Goal: Task Accomplishment & Management: Manage account settings

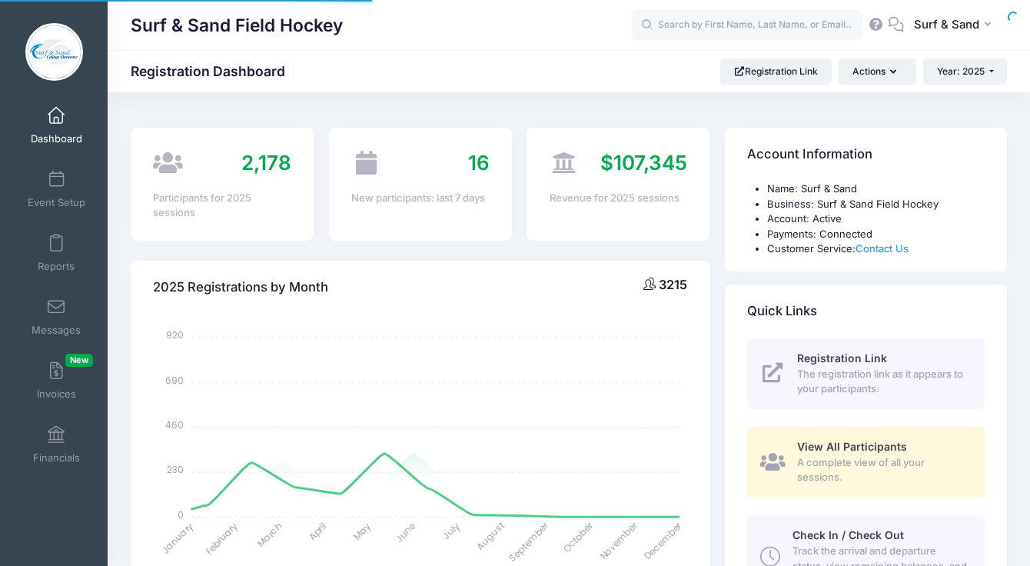
select select
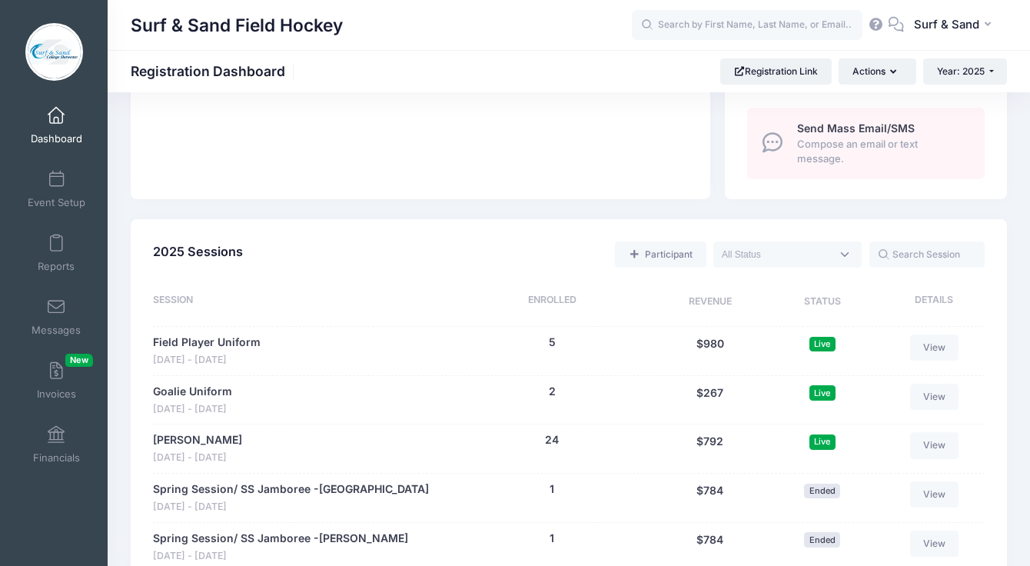
scroll to position [1307, 0]
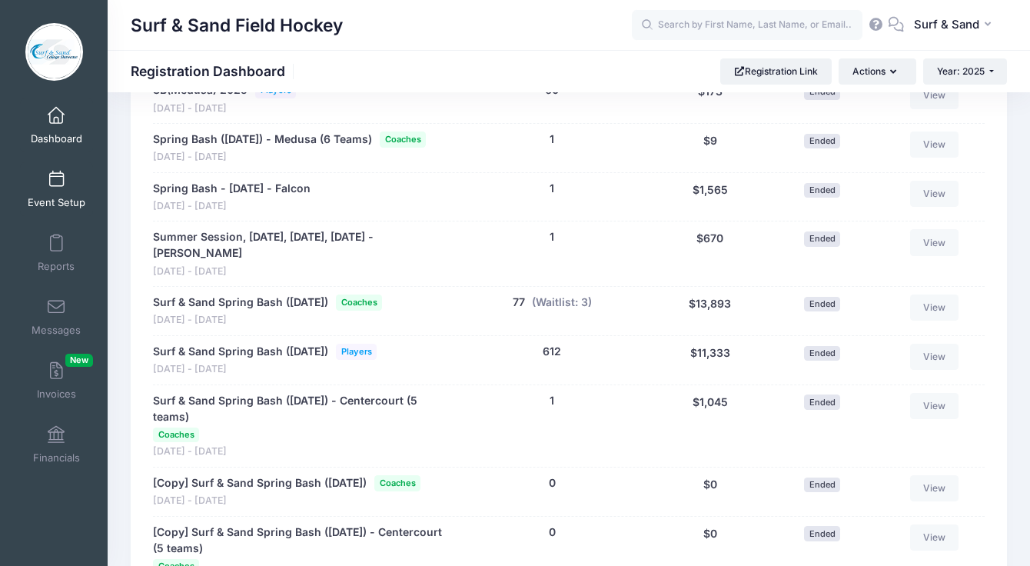
click at [60, 194] on link "Event Setup" at bounding box center [56, 189] width 73 height 54
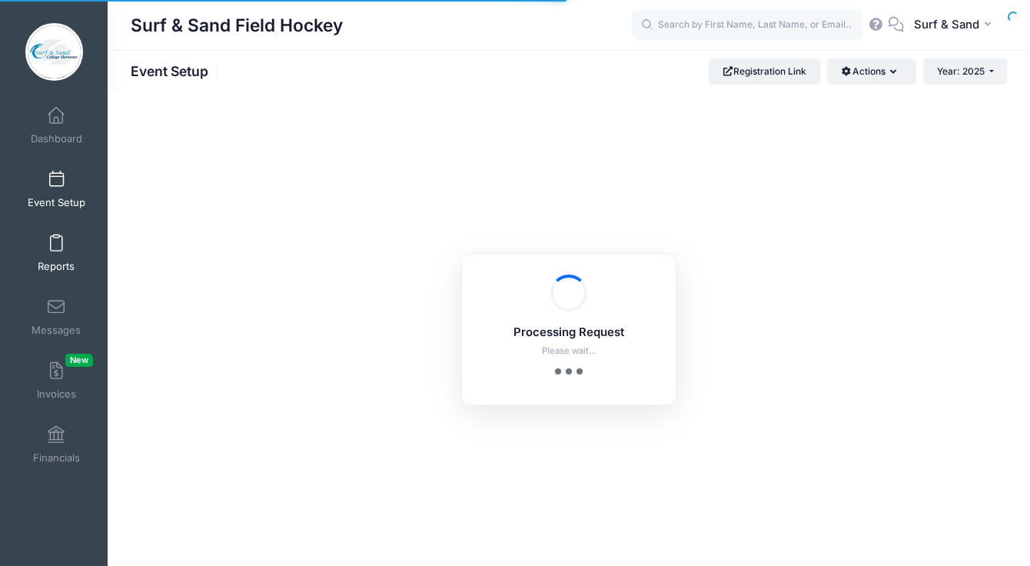
click at [66, 250] on link "Reports" at bounding box center [56, 253] width 73 height 54
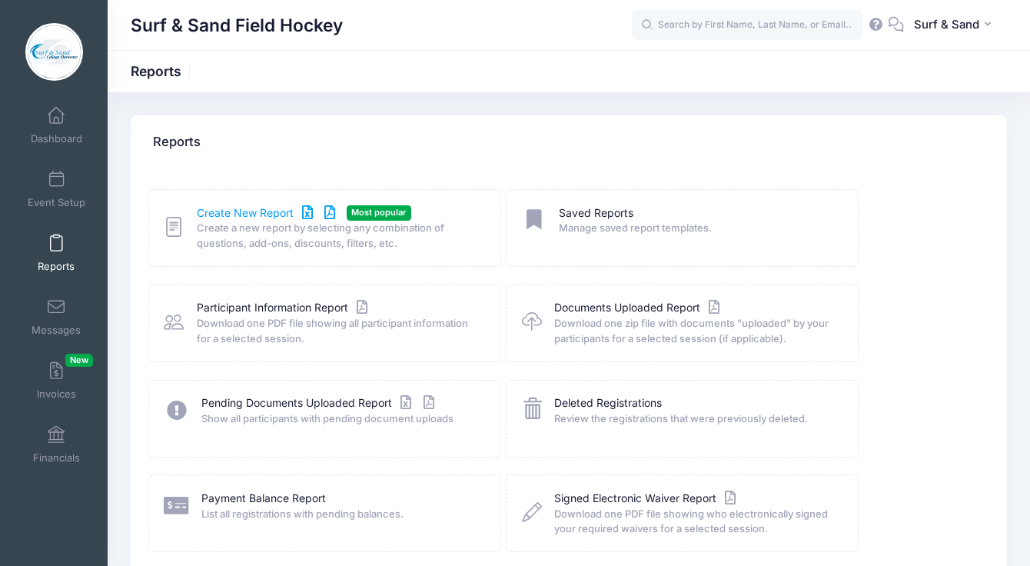
click at [268, 208] on link "Create New Report" at bounding box center [268, 213] width 143 height 16
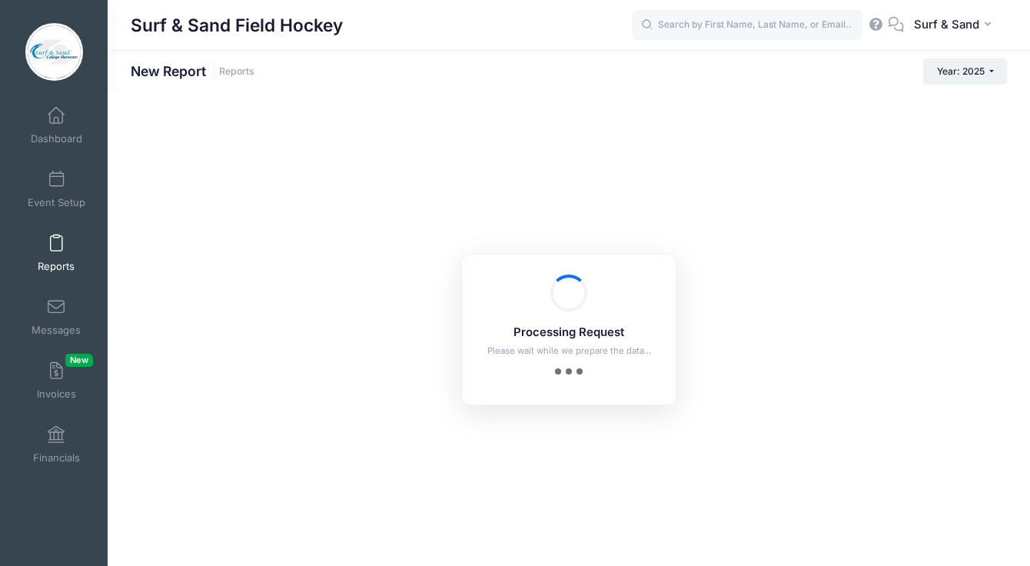
checkbox input "true"
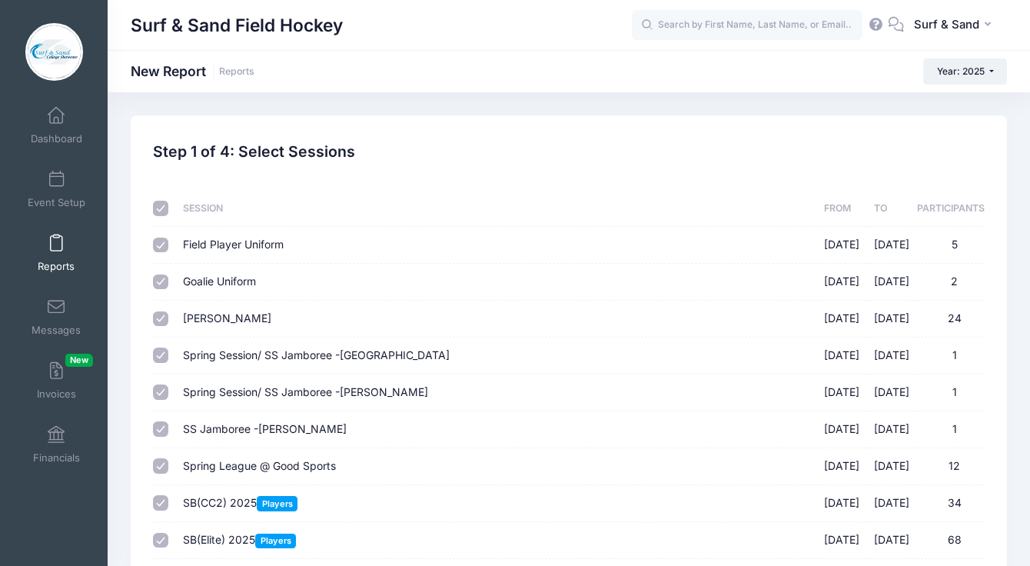
click at [158, 209] on input "checkbox" at bounding box center [160, 208] width 15 height 15
checkbox input "false"
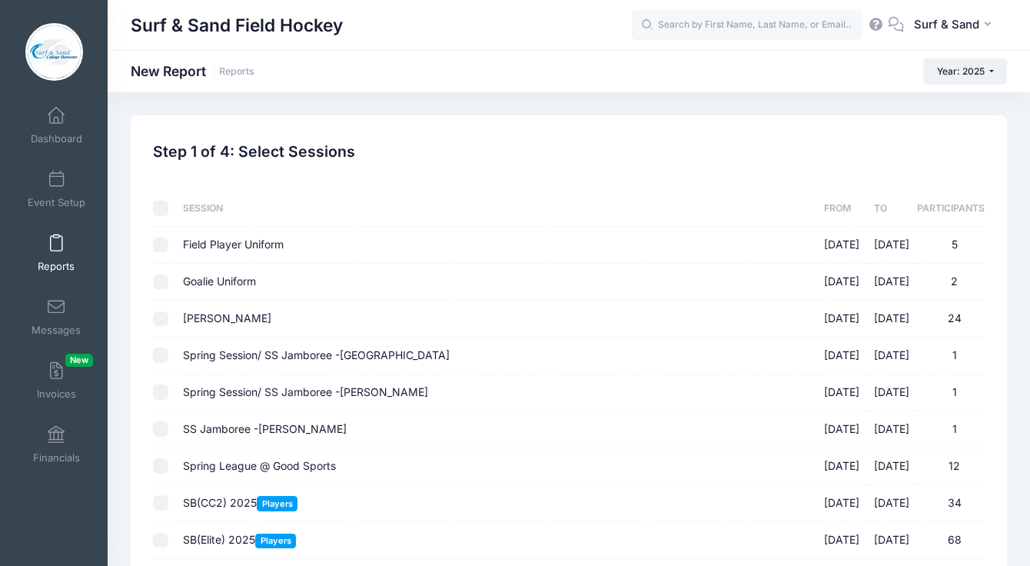
checkbox input "false"
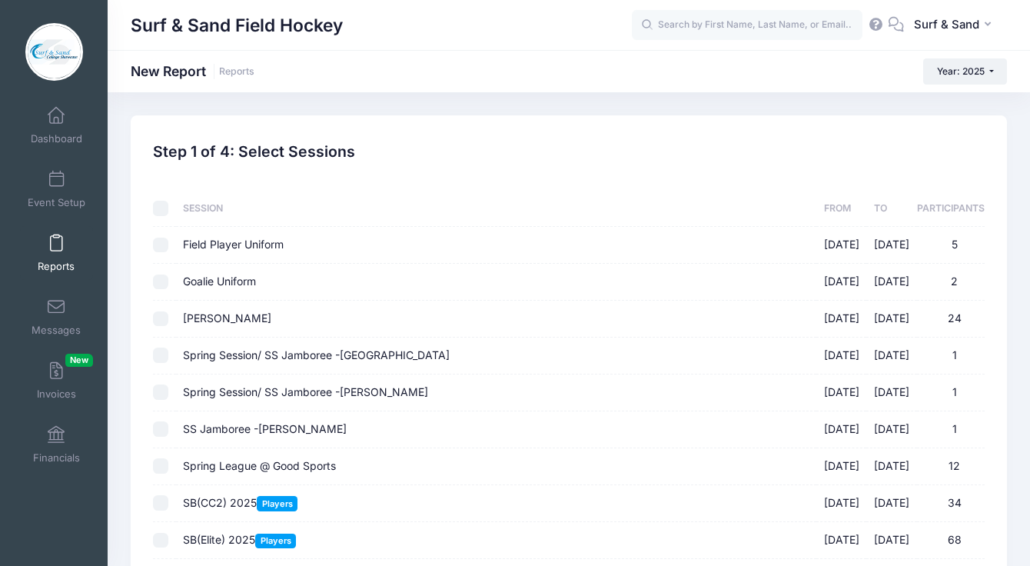
checkbox input "false"
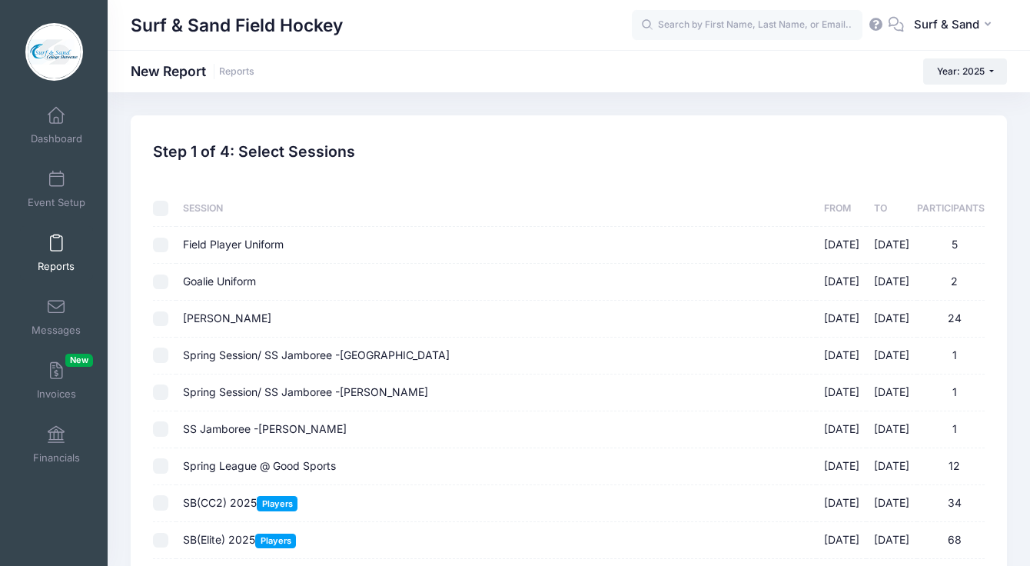
checkbox input "false"
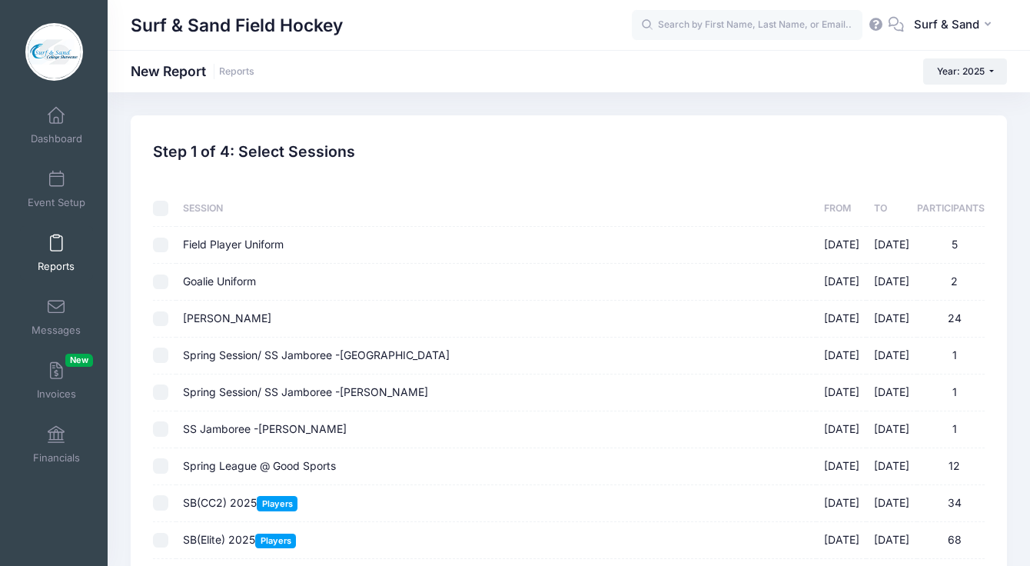
checkbox input "false"
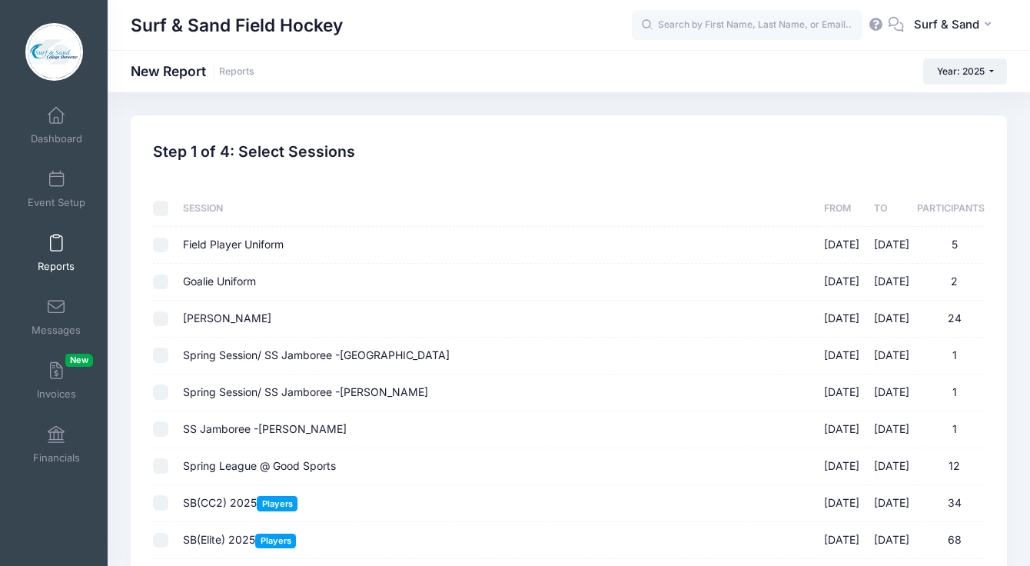
checkbox input "false"
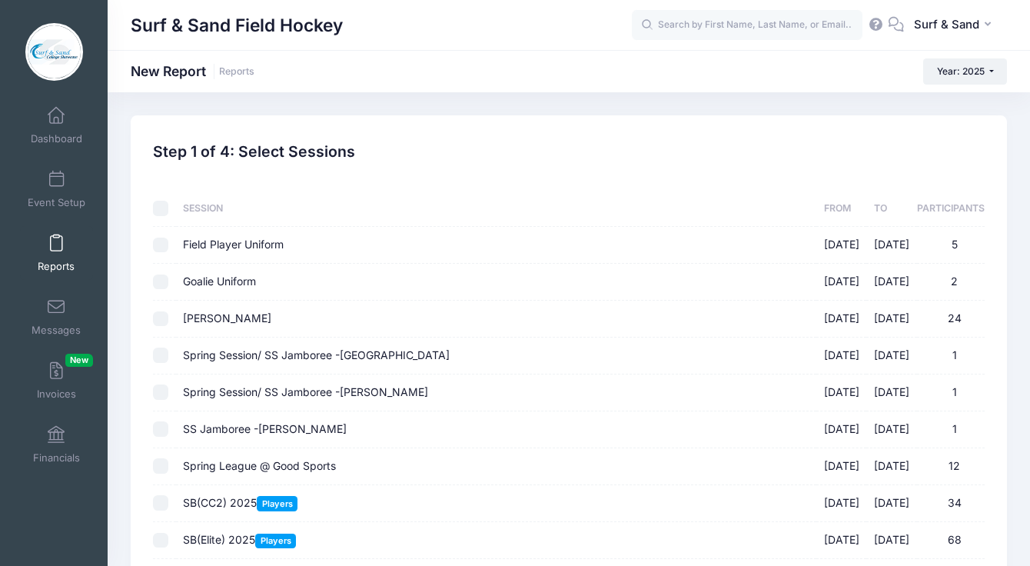
checkbox input "false"
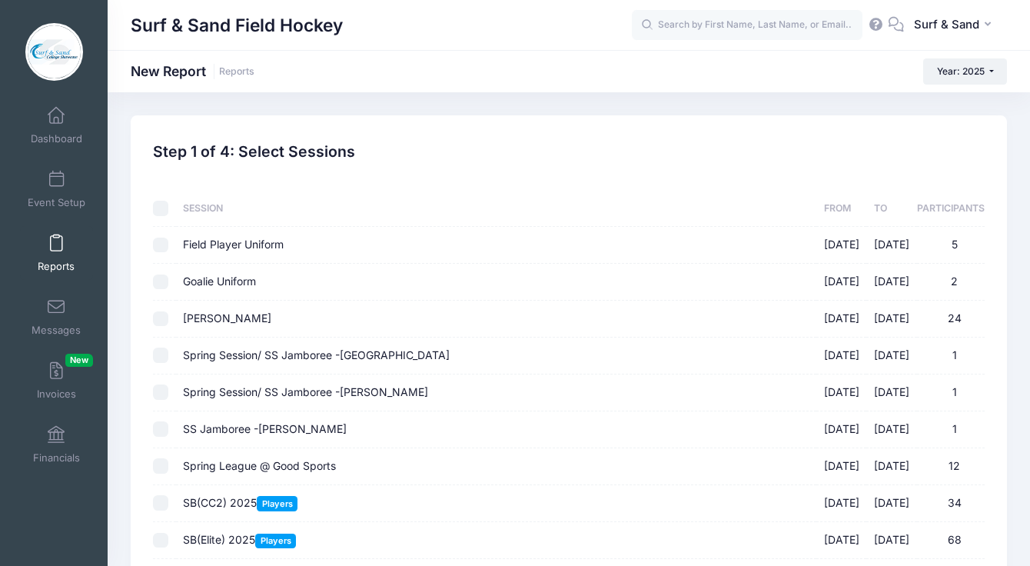
checkbox input "false"
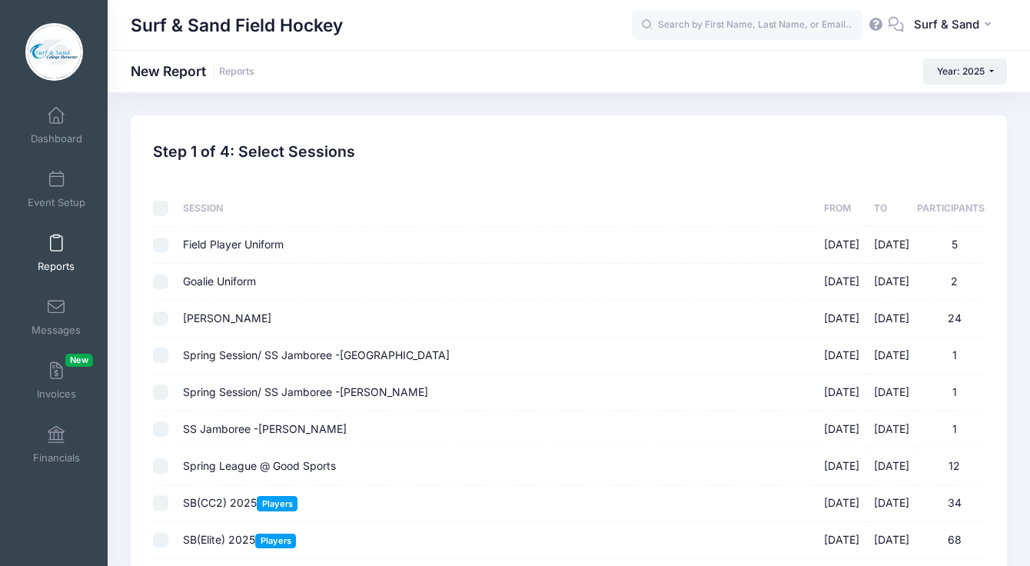
checkbox input "false"
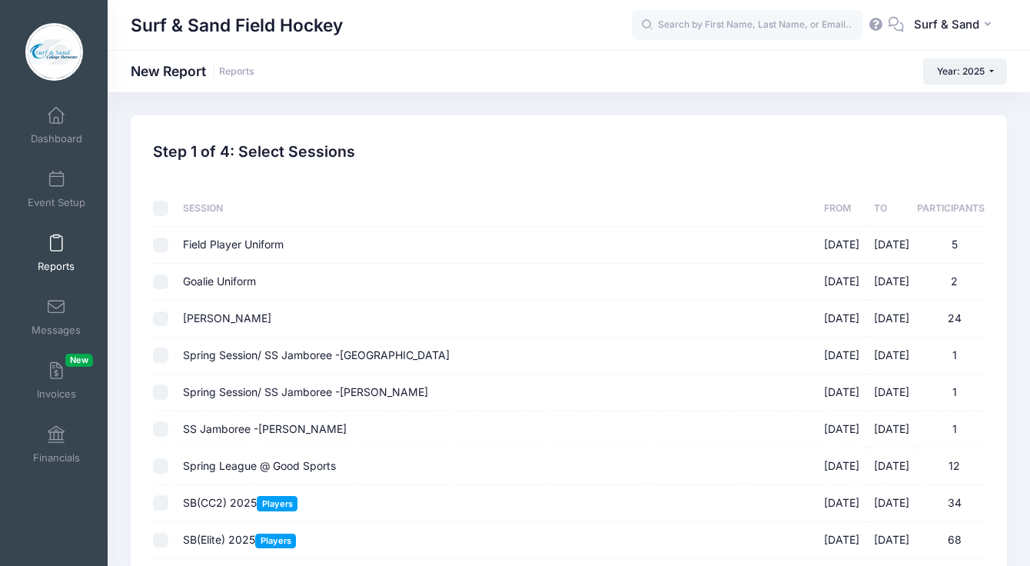
checkbox input "false"
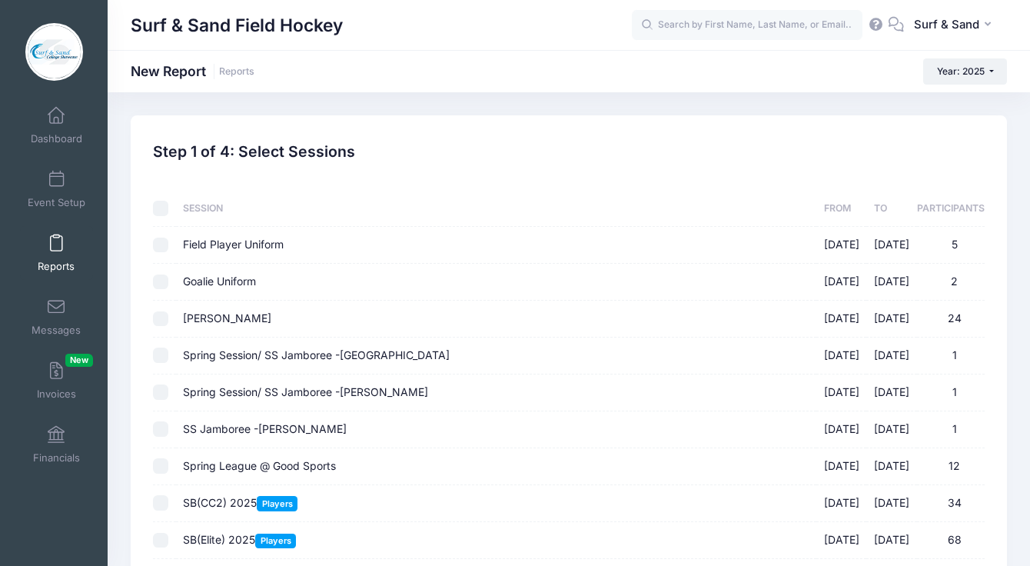
checkbox input "false"
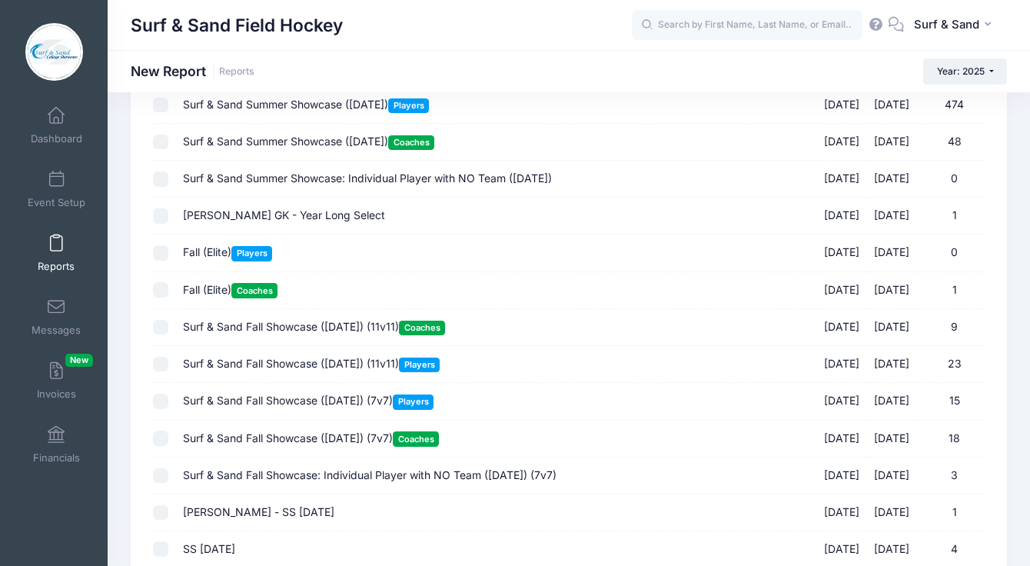
scroll to position [1618, 0]
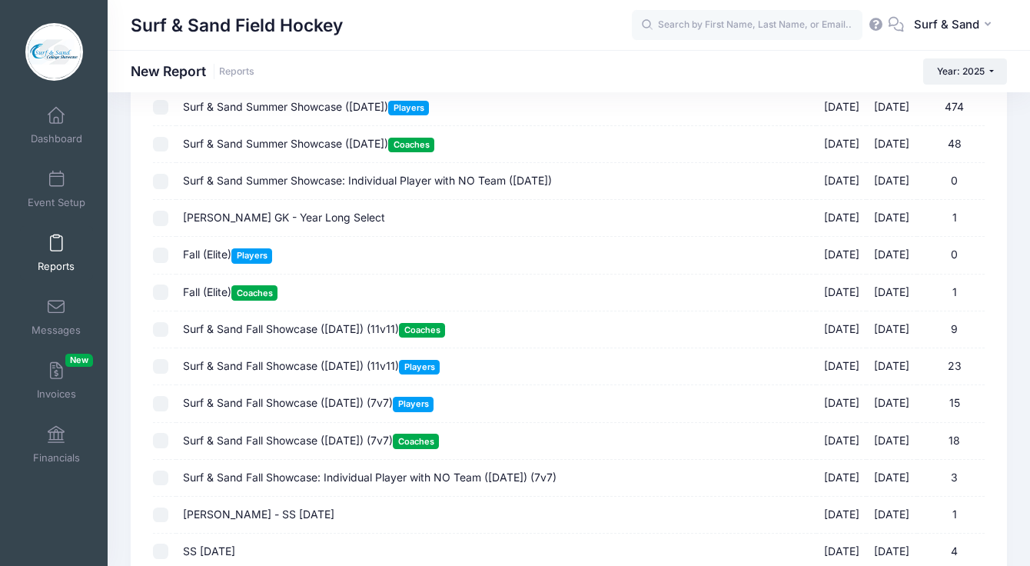
click at [255, 224] on span "[PERSON_NAME] GK - Year Long Select" at bounding box center [284, 217] width 202 height 13
click at [168, 225] on input "Julianna Fagan GK - Year Long Select 09/14/2025 - 06/18/2026 1" at bounding box center [160, 218] width 15 height 15
checkbox input "true"
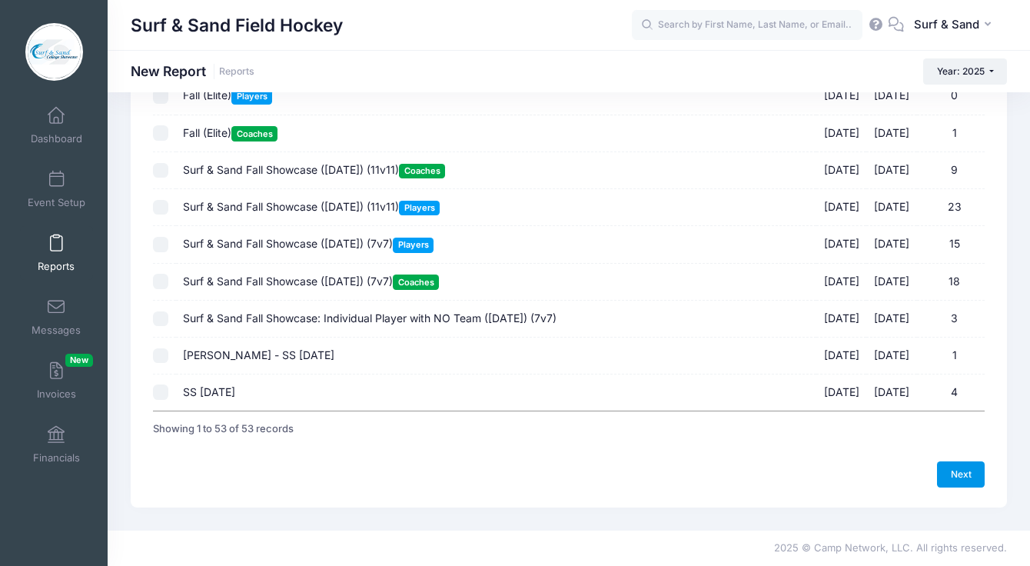
click at [955, 483] on link "Next" at bounding box center [961, 474] width 48 height 26
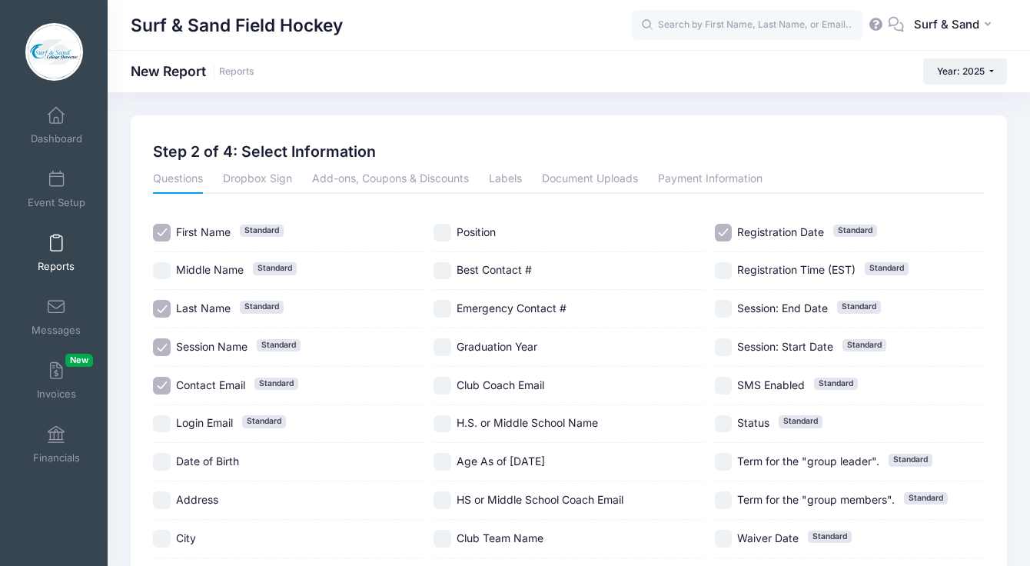
scroll to position [188, 0]
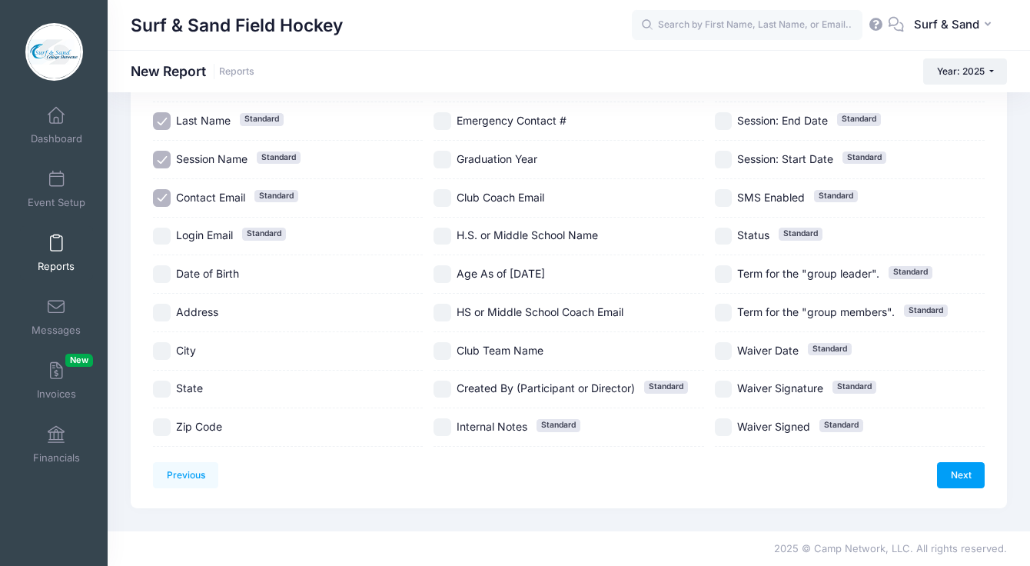
click at [185, 274] on span "Date of Birth" at bounding box center [207, 273] width 63 height 13
checkbox input "true"
click at [184, 308] on span "Address" at bounding box center [197, 311] width 42 height 13
checkbox input "true"
click at [183, 345] on span "City" at bounding box center [186, 350] width 20 height 13
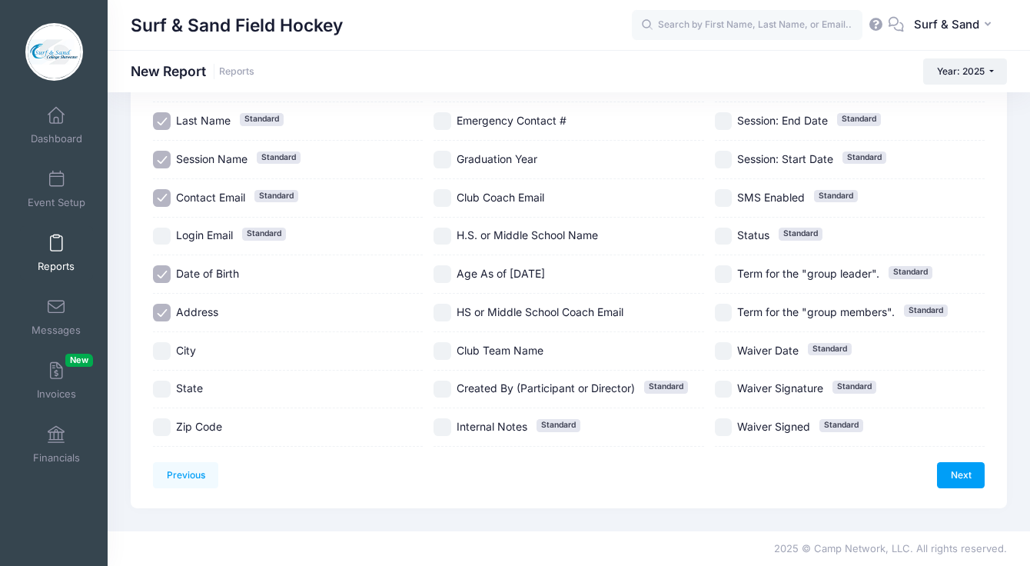
checkbox input "true"
click at [184, 390] on span "State" at bounding box center [189, 387] width 27 height 13
checkbox input "true"
click at [185, 424] on span "Zip Code" at bounding box center [199, 426] width 46 height 13
checkbox input "true"
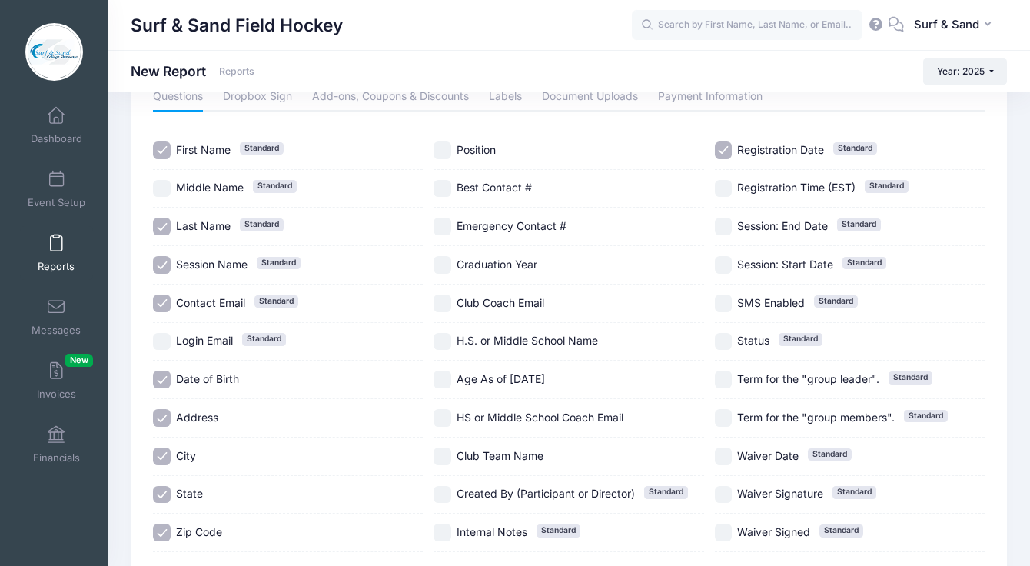
scroll to position [71, 0]
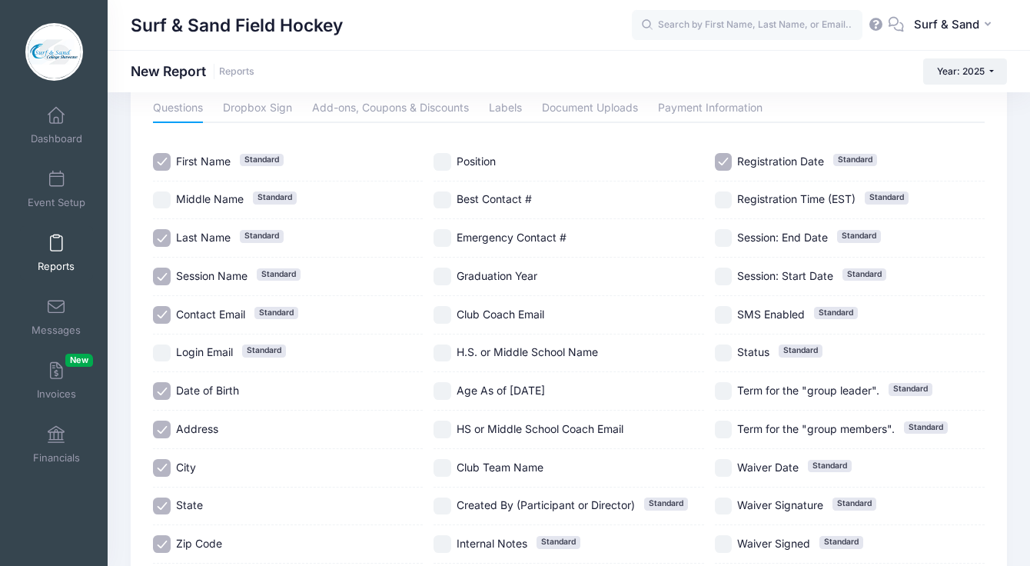
click at [466, 165] on span "Position" at bounding box center [476, 161] width 39 height 13
checkbox input "true"
click at [470, 204] on span "Best Contact #" at bounding box center [494, 198] width 75 height 13
checkbox input "true"
click at [470, 234] on span "Emergency Contact #" at bounding box center [512, 237] width 110 height 13
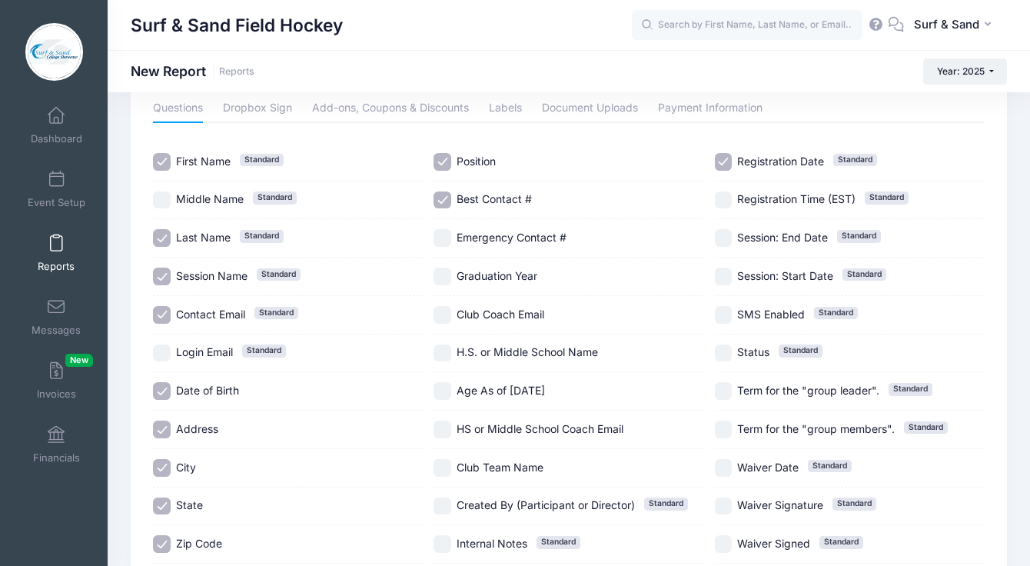
checkbox input "true"
click at [472, 272] on span "Graduation Year" at bounding box center [497, 275] width 81 height 13
checkbox input "true"
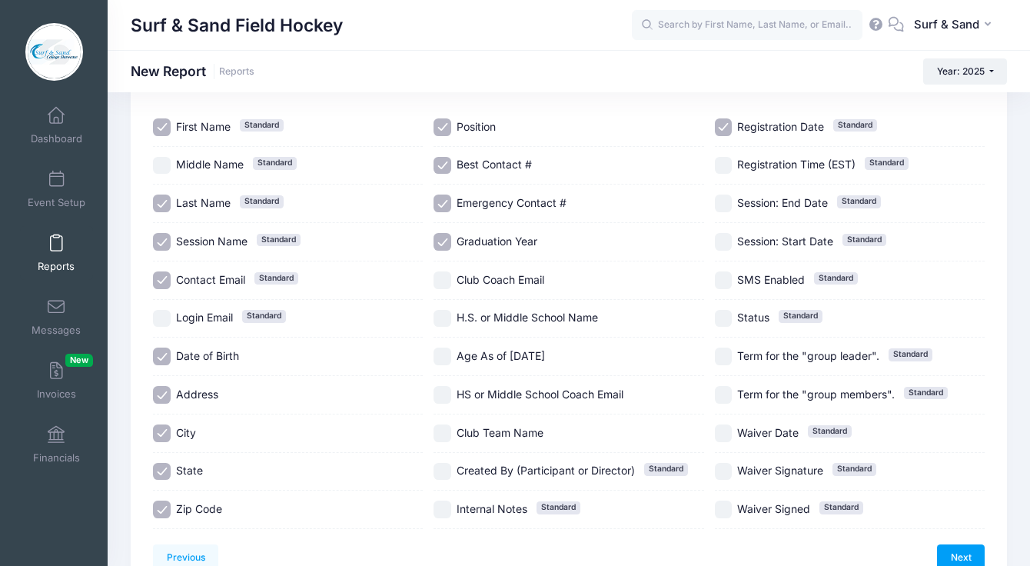
scroll to position [150, 0]
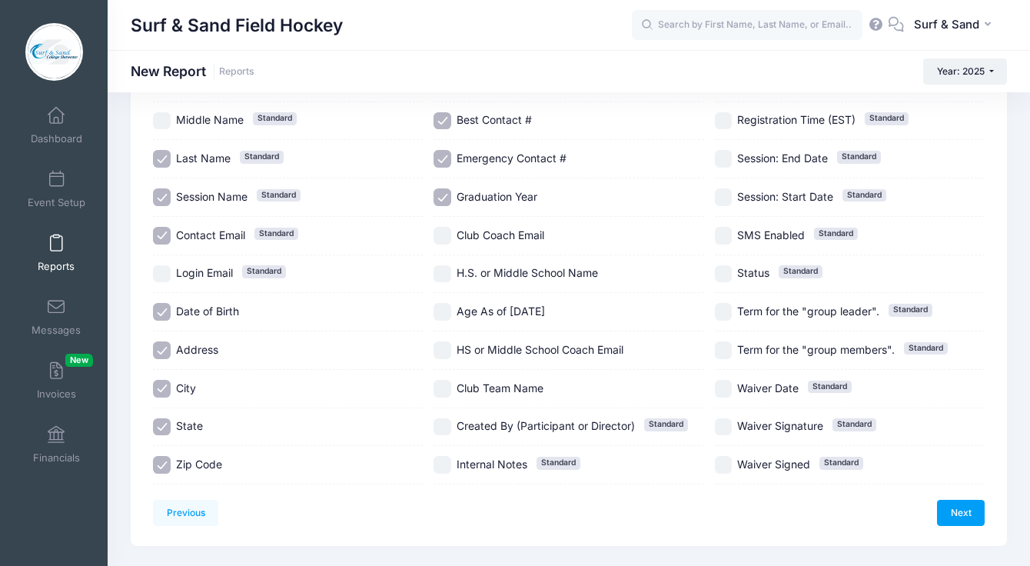
click at [491, 274] on span "H.S. or Middle School Name" at bounding box center [527, 272] width 141 height 13
checkbox input "true"
click at [485, 311] on span "Age As of August 1, 2025" at bounding box center [501, 310] width 88 height 13
checkbox input "true"
click at [484, 349] on span "HS or Middle School Coach Email" at bounding box center [540, 349] width 167 height 13
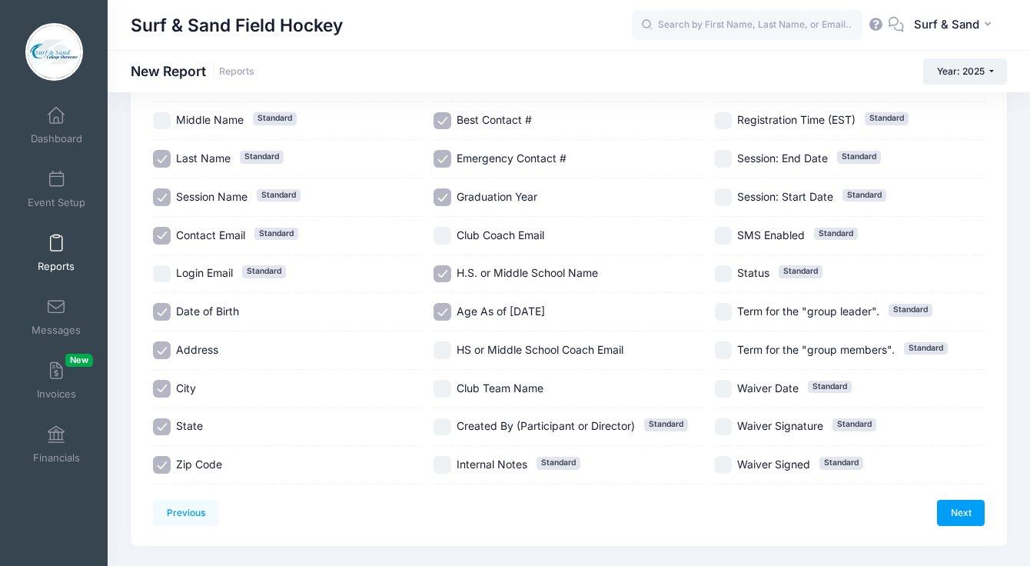
checkbox input "true"
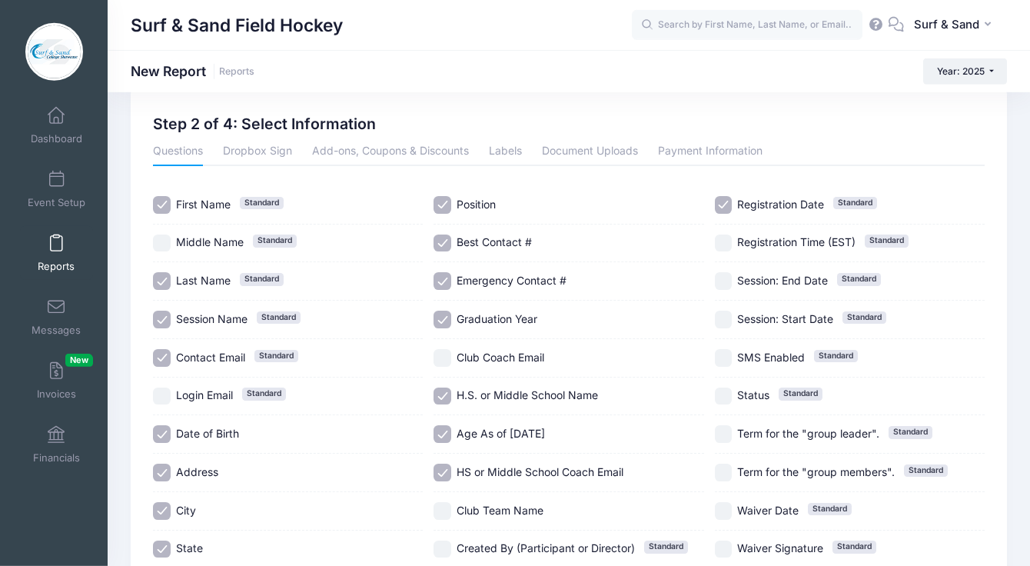
scroll to position [188, 0]
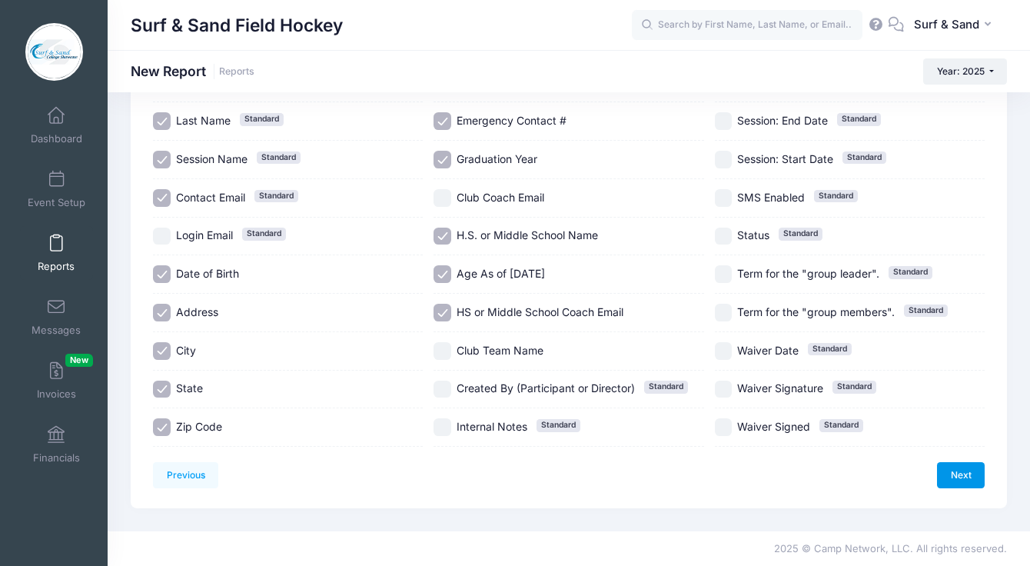
click at [961, 478] on link "Next" at bounding box center [961, 475] width 48 height 26
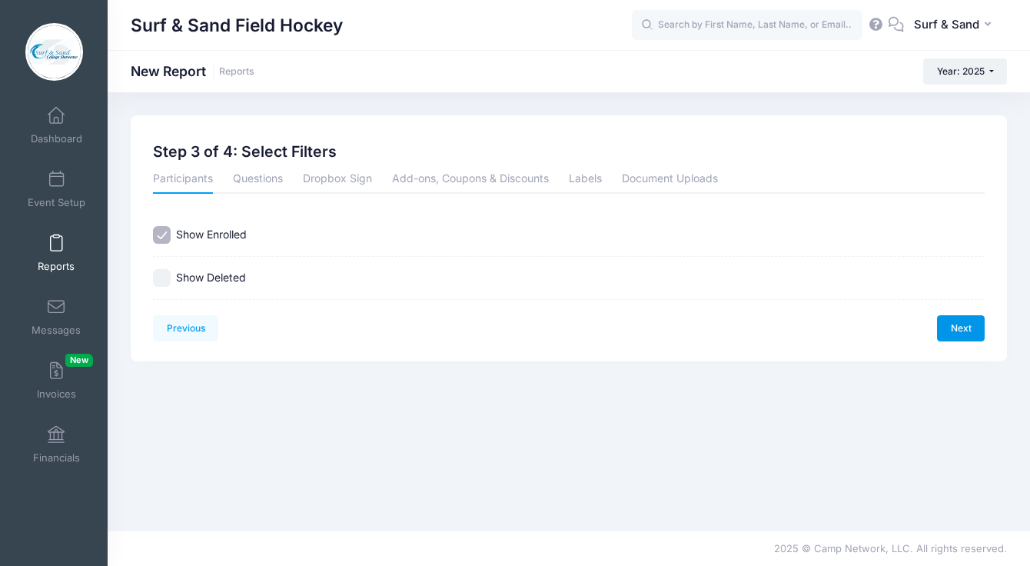
scroll to position [0, 0]
click at [964, 337] on link "Next" at bounding box center [961, 328] width 48 height 26
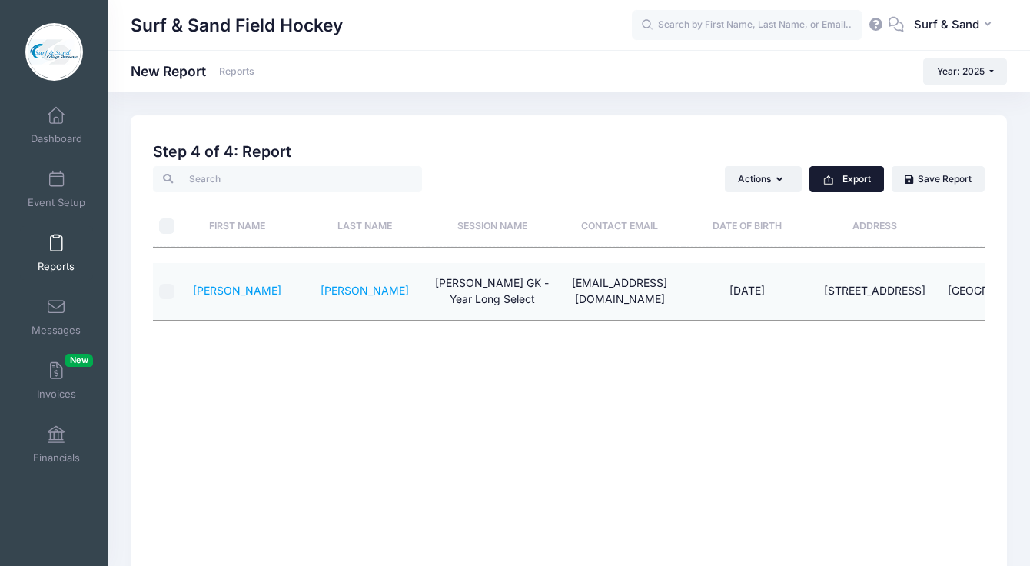
click at [876, 181] on button "Export" at bounding box center [846, 179] width 75 height 26
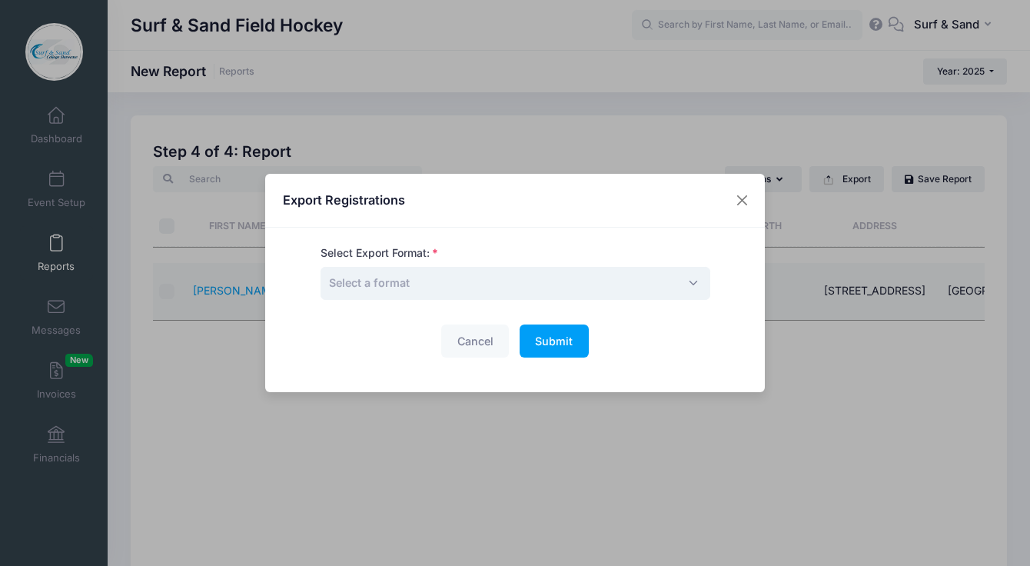
click at [551, 288] on span "Select a format" at bounding box center [516, 283] width 390 height 33
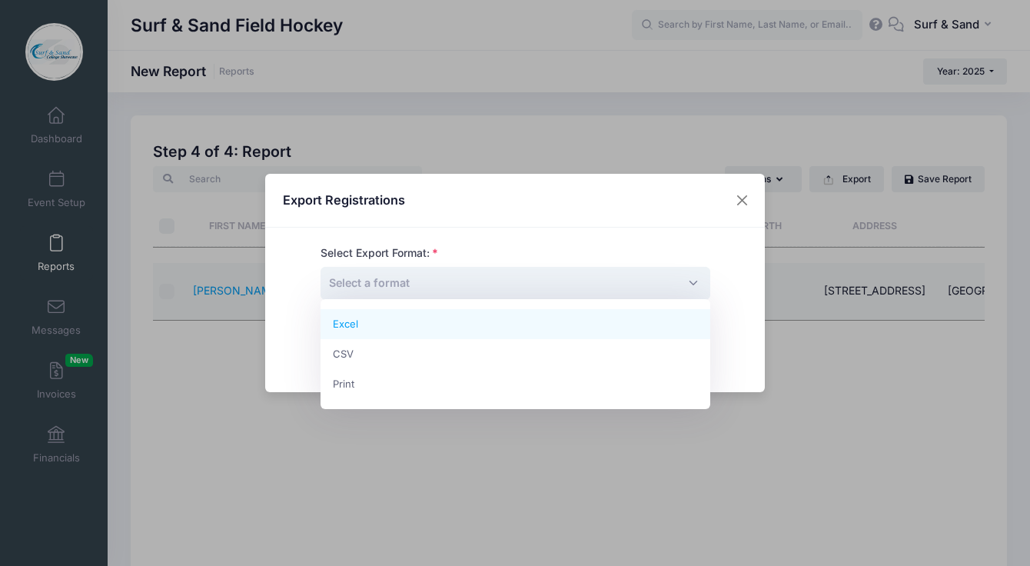
select select "excel"
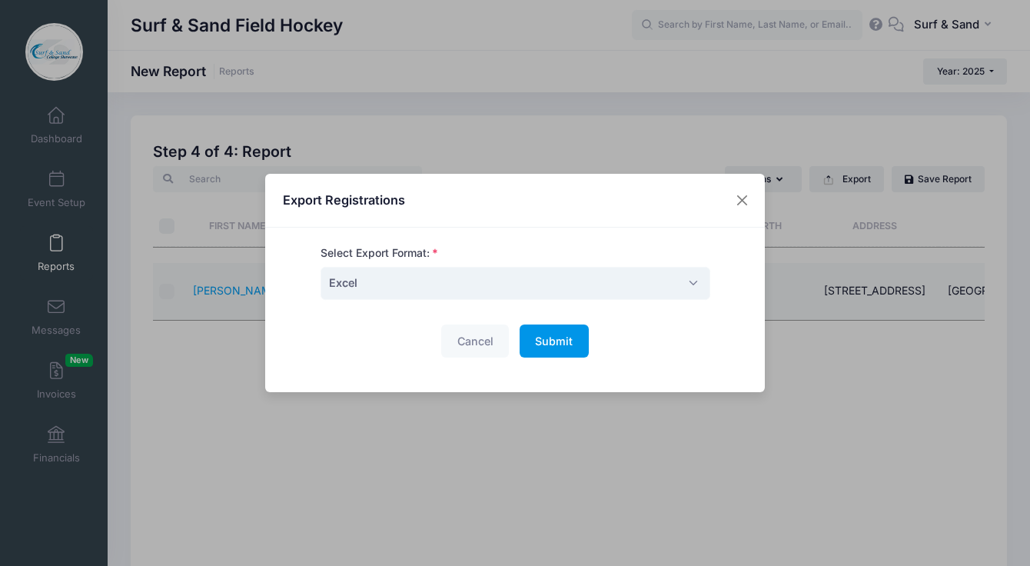
click at [557, 341] on span "Submit" at bounding box center [554, 340] width 38 height 13
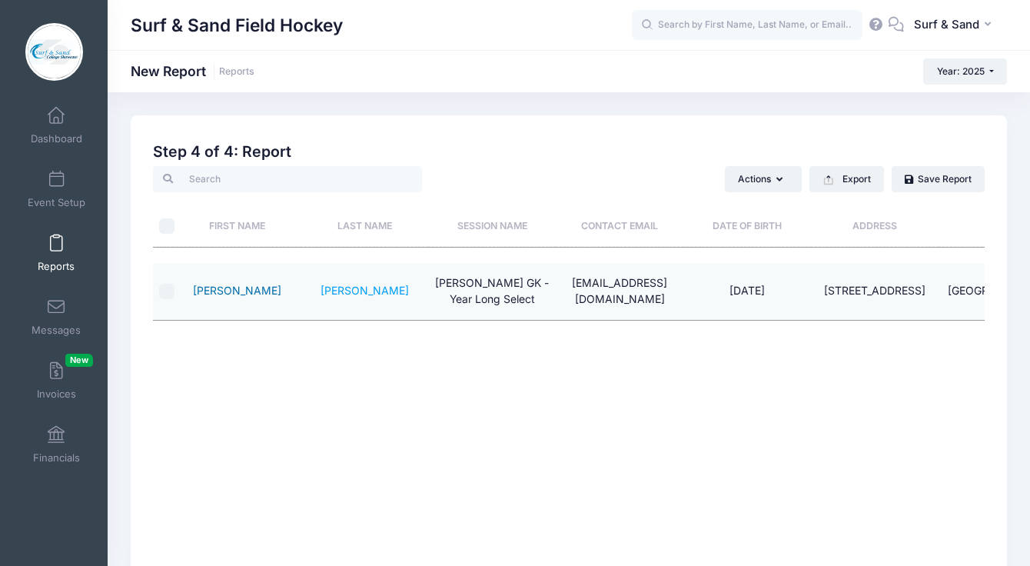
click at [233, 294] on link "Julianna" at bounding box center [237, 290] width 88 height 13
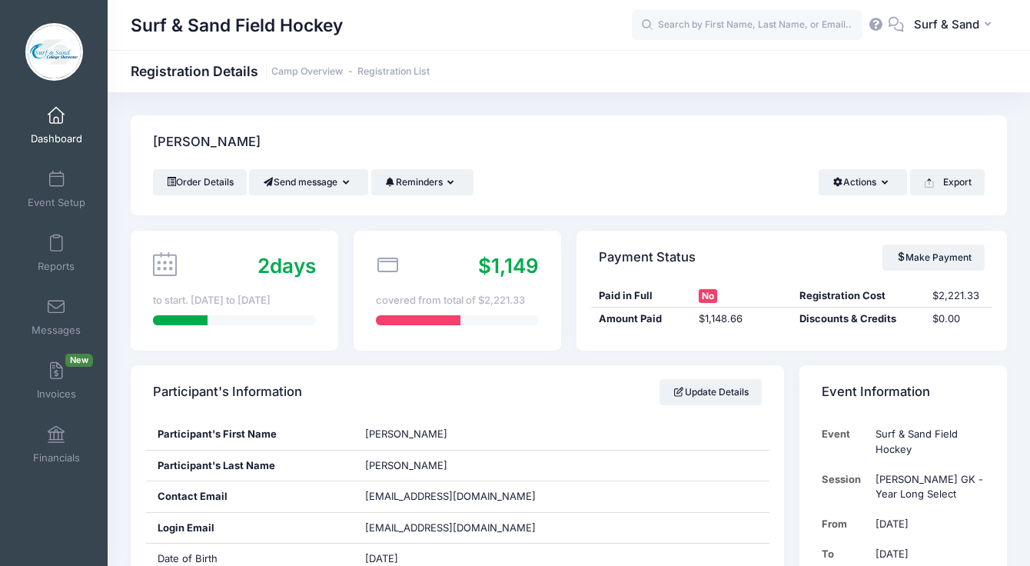
click at [65, 126] on link "Dashboard" at bounding box center [56, 125] width 73 height 54
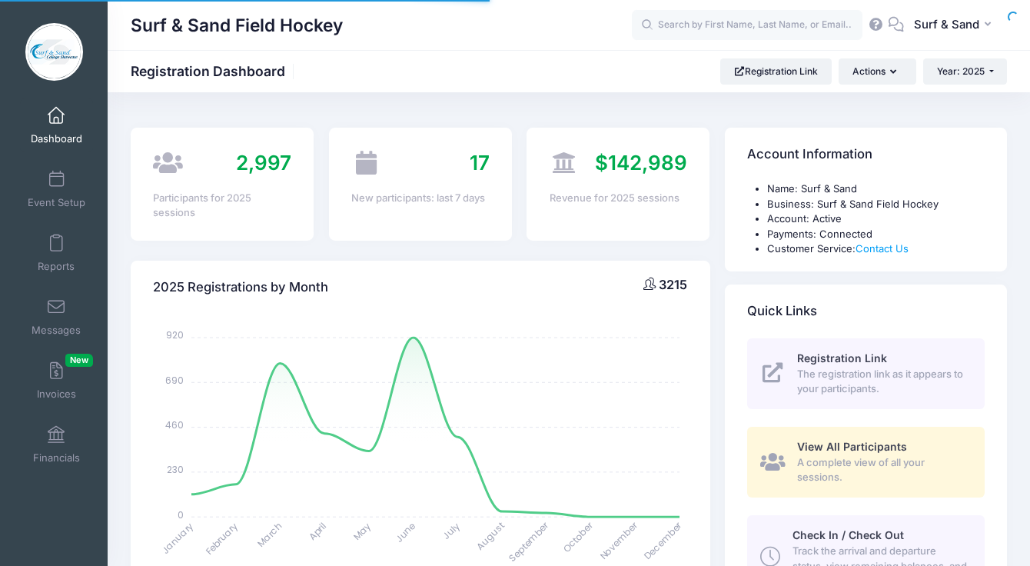
select select
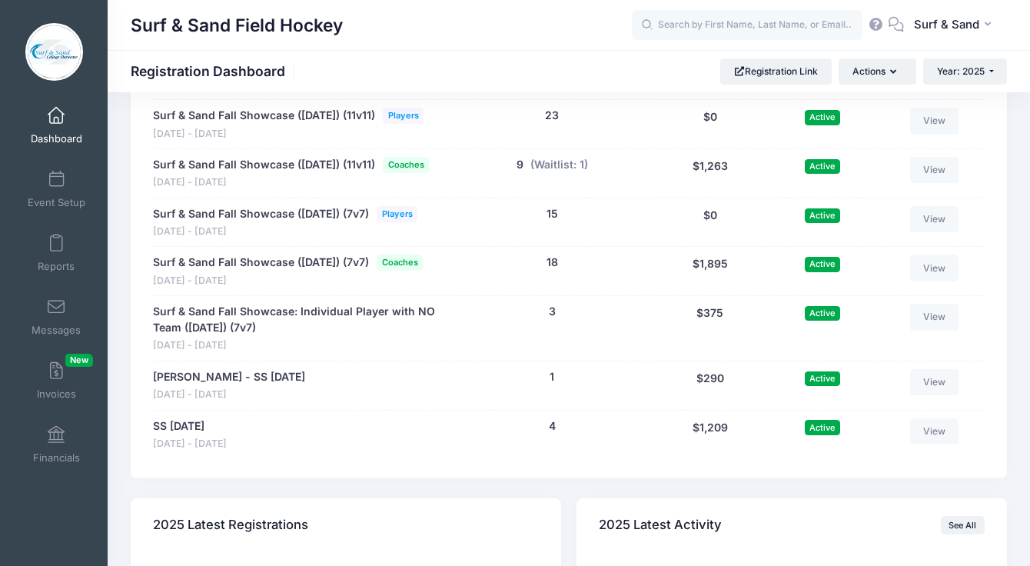
scroll to position [3182, 0]
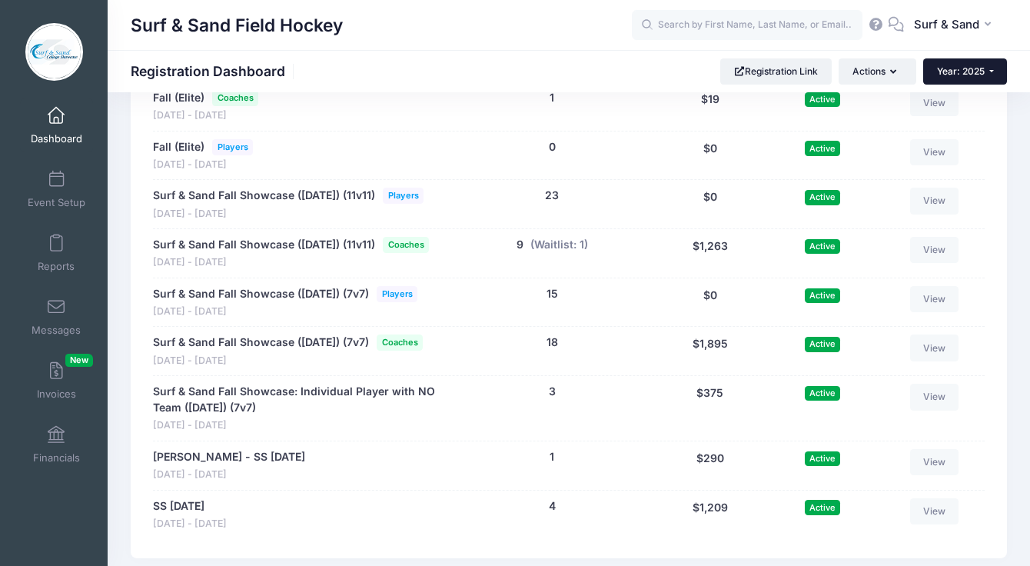
click at [968, 77] on span "Year: 2025" at bounding box center [961, 71] width 48 height 12
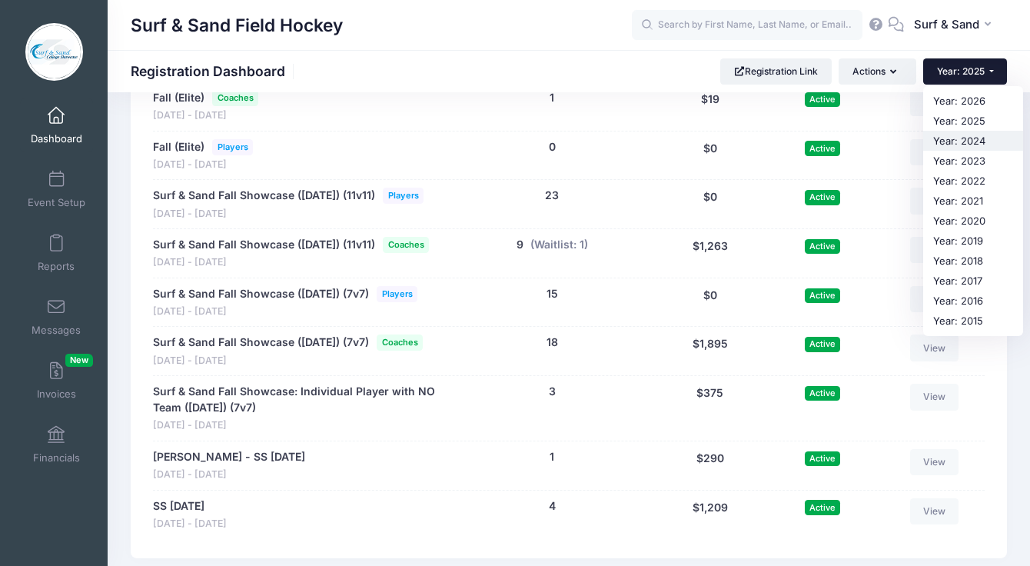
click at [958, 137] on link "Year: 2024" at bounding box center [973, 141] width 100 height 20
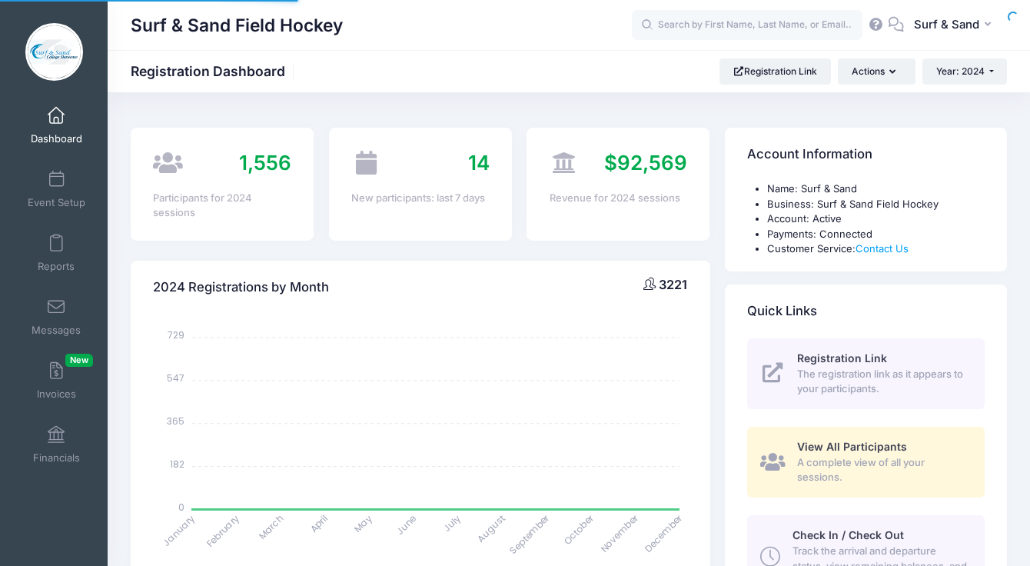
select select
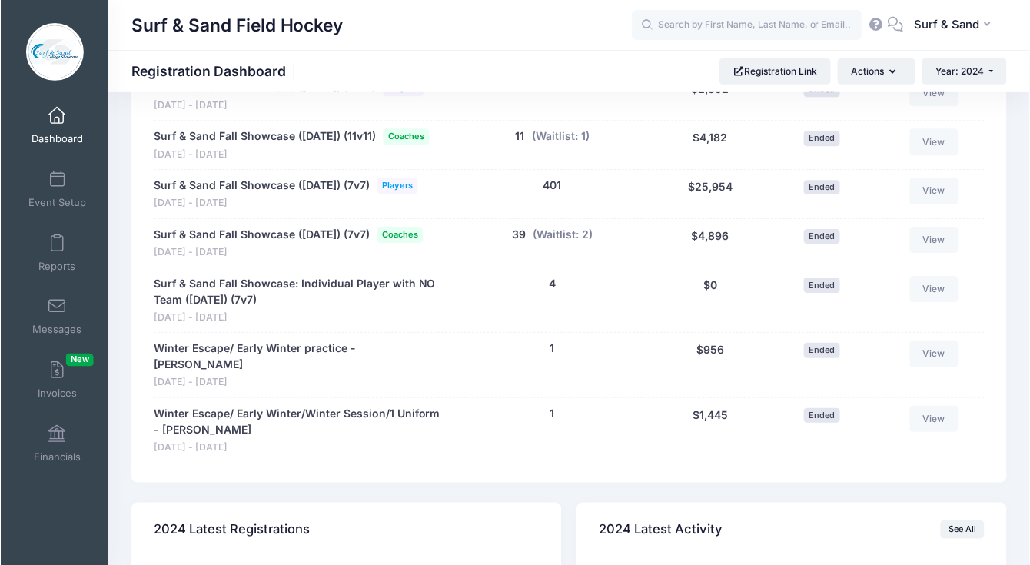
scroll to position [3226, 0]
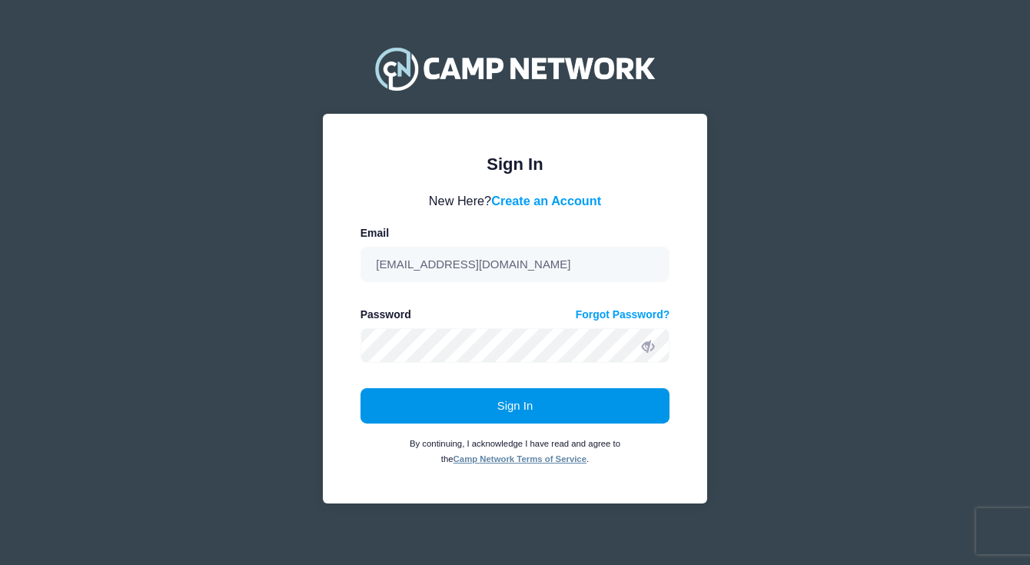
click at [501, 414] on button "Sign In" at bounding box center [516, 405] width 310 height 35
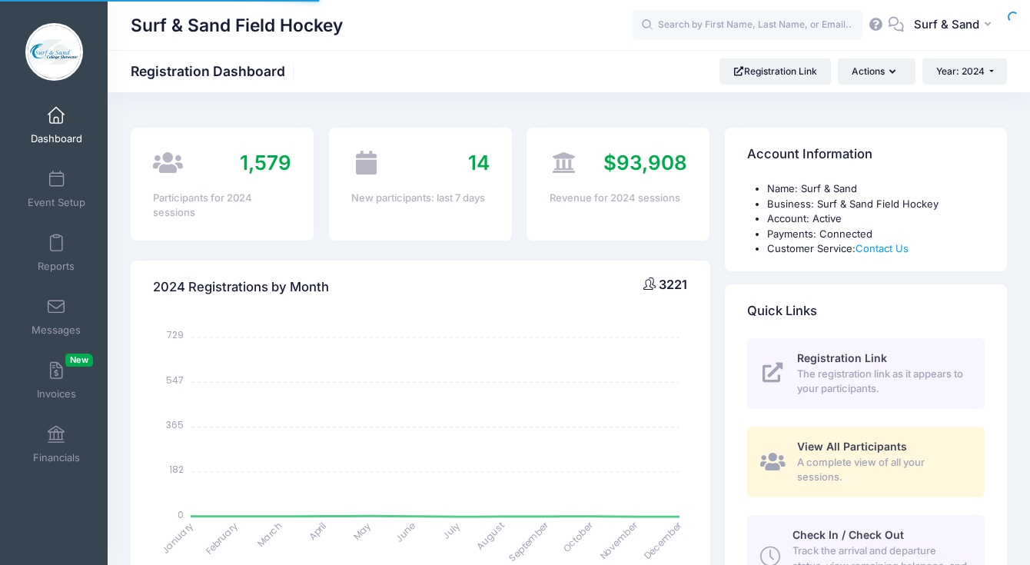
select select
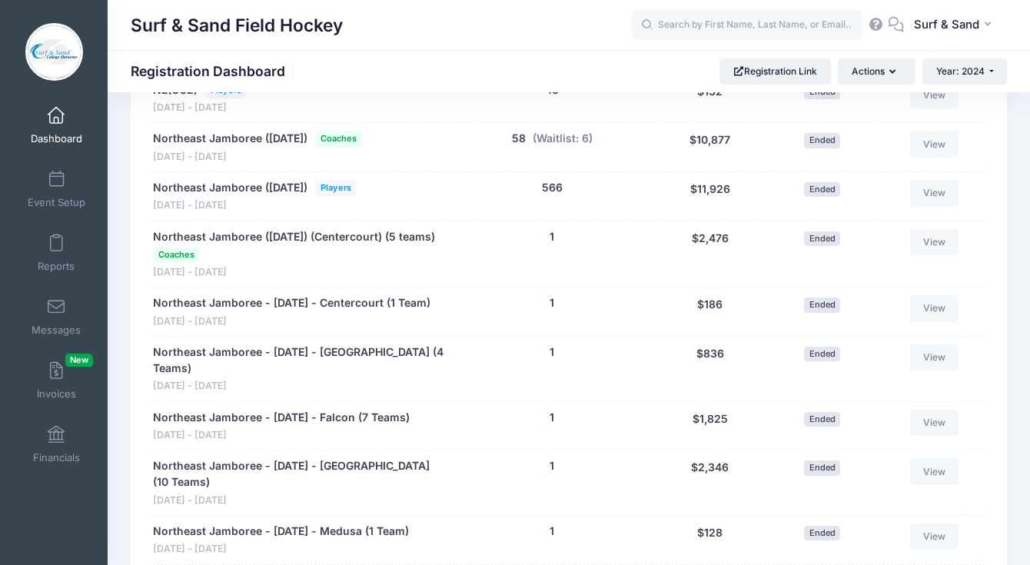
scroll to position [1136, 0]
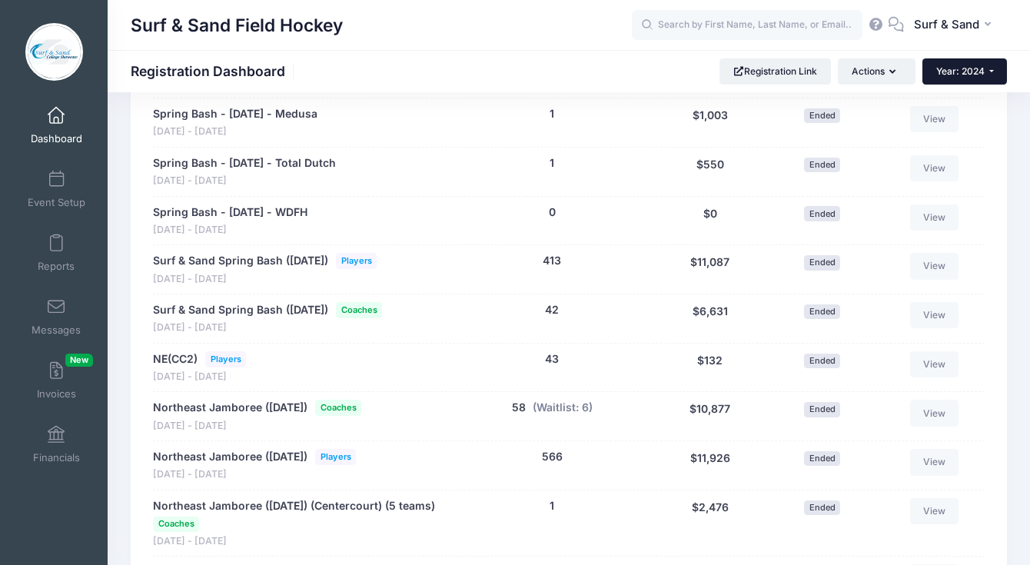
click at [980, 73] on span "Year: 2024" at bounding box center [960, 71] width 48 height 12
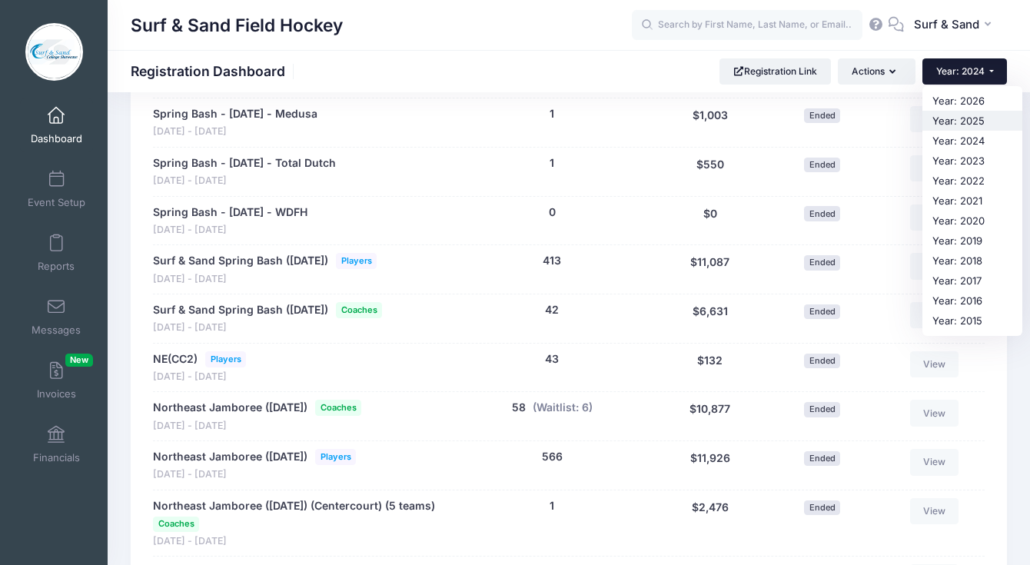
click at [963, 120] on link "Year: 2025" at bounding box center [972, 121] width 100 height 20
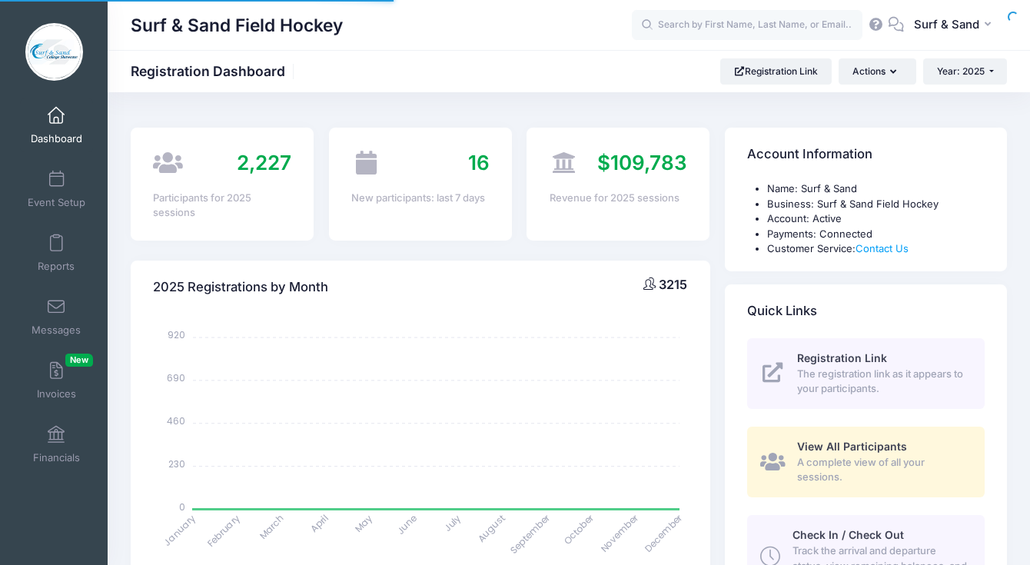
select select
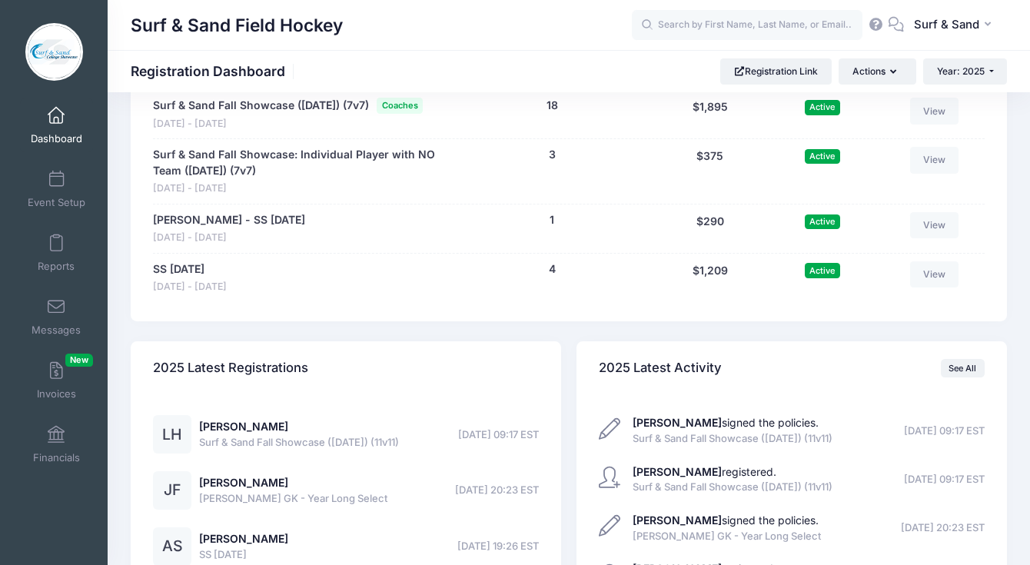
scroll to position [3246, 0]
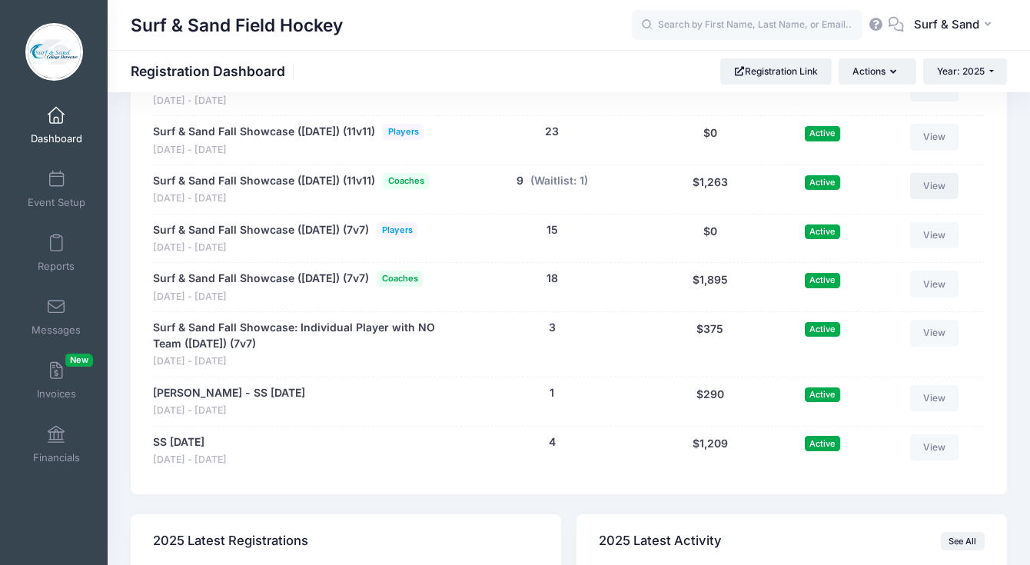
click at [945, 199] on link "View" at bounding box center [934, 186] width 49 height 26
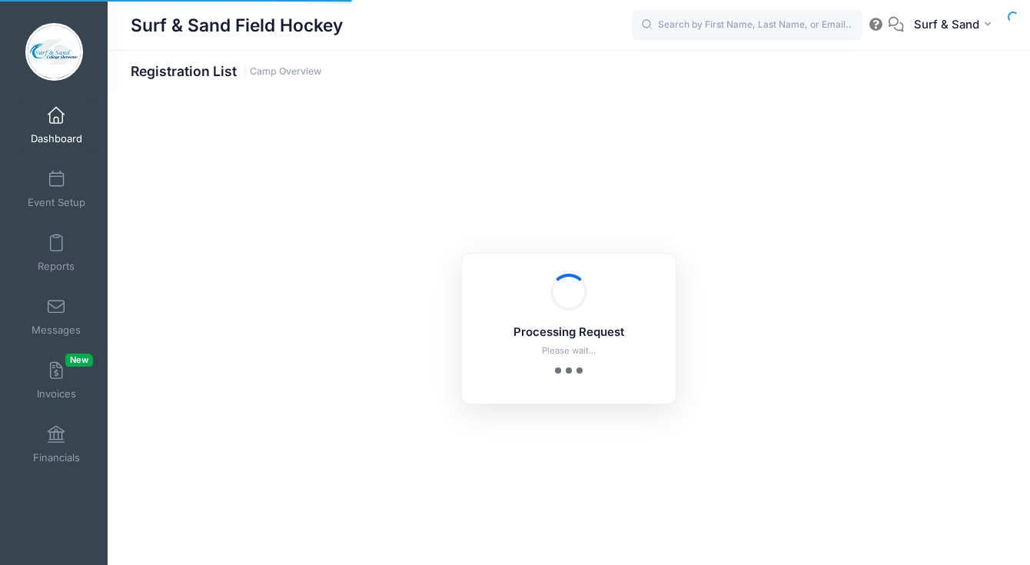
select select "10"
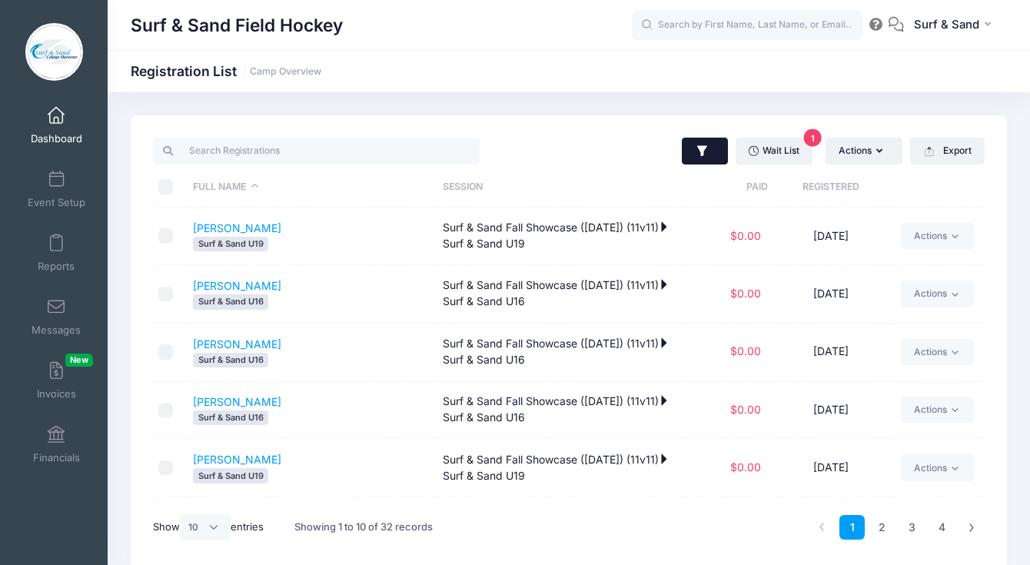
click at [702, 153] on icon "button" at bounding box center [702, 151] width 15 height 15
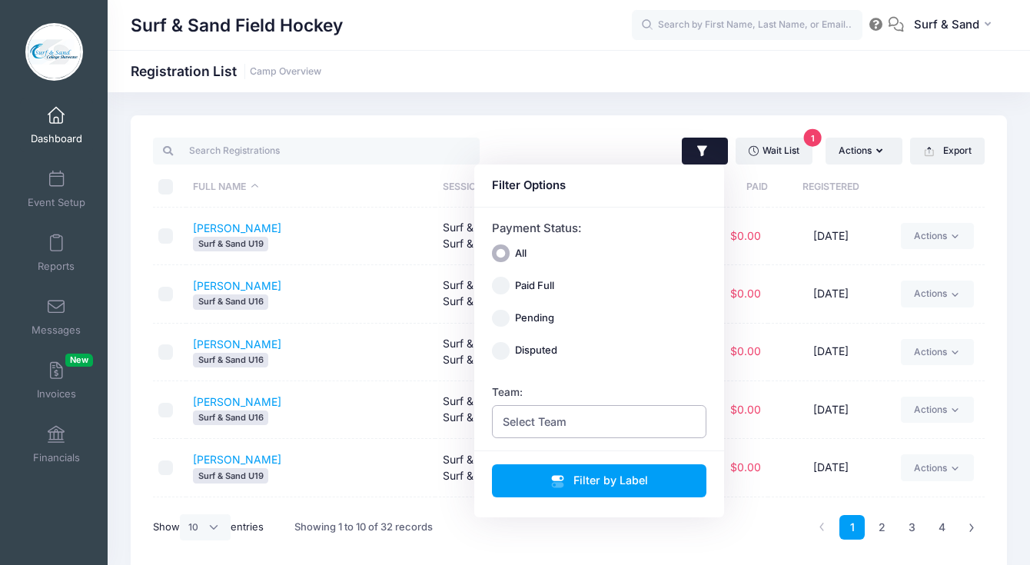
click at [660, 429] on span "Select Team" at bounding box center [599, 421] width 215 height 33
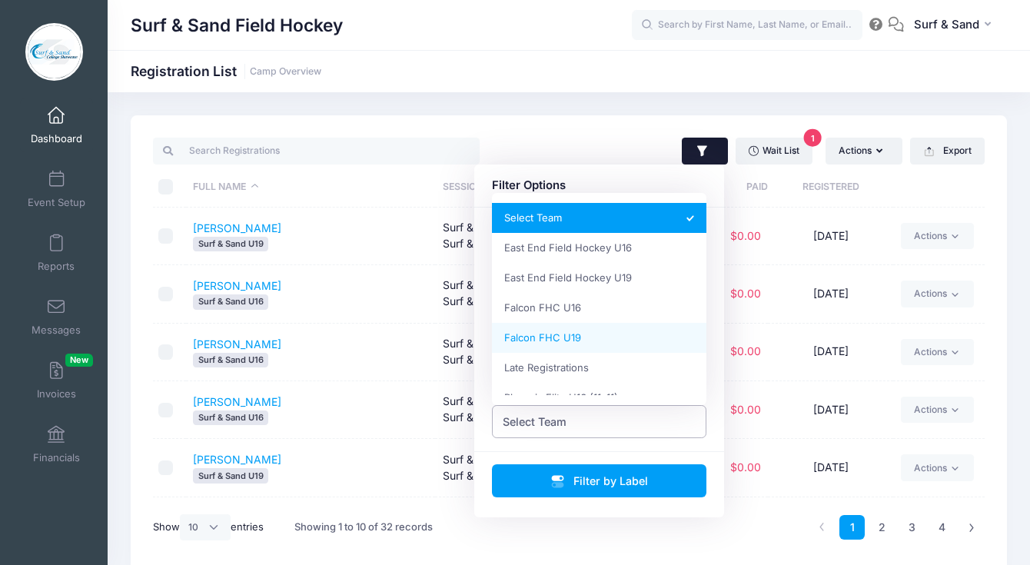
scroll to position [108, 0]
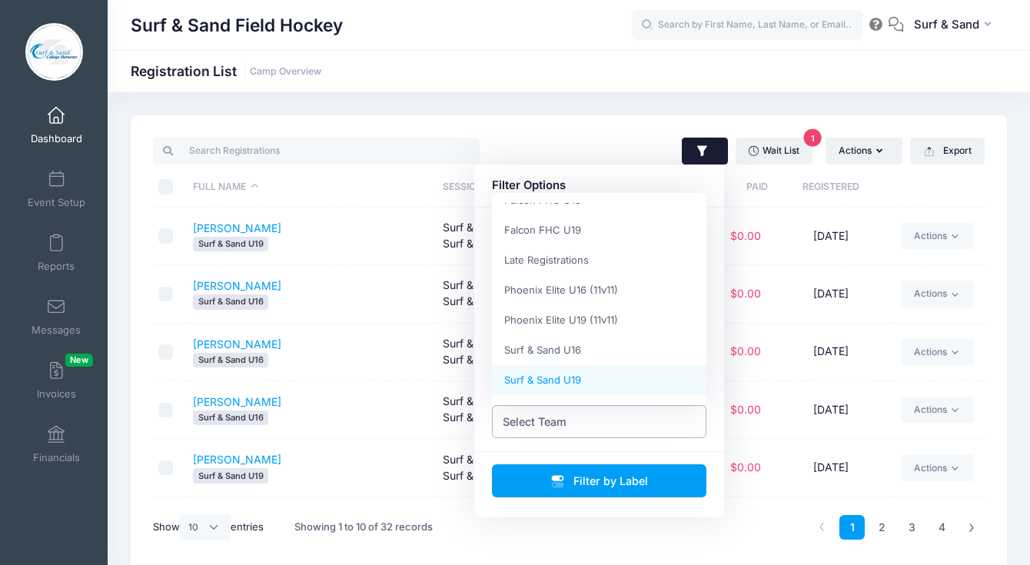
select select "Surf & Sand U19"
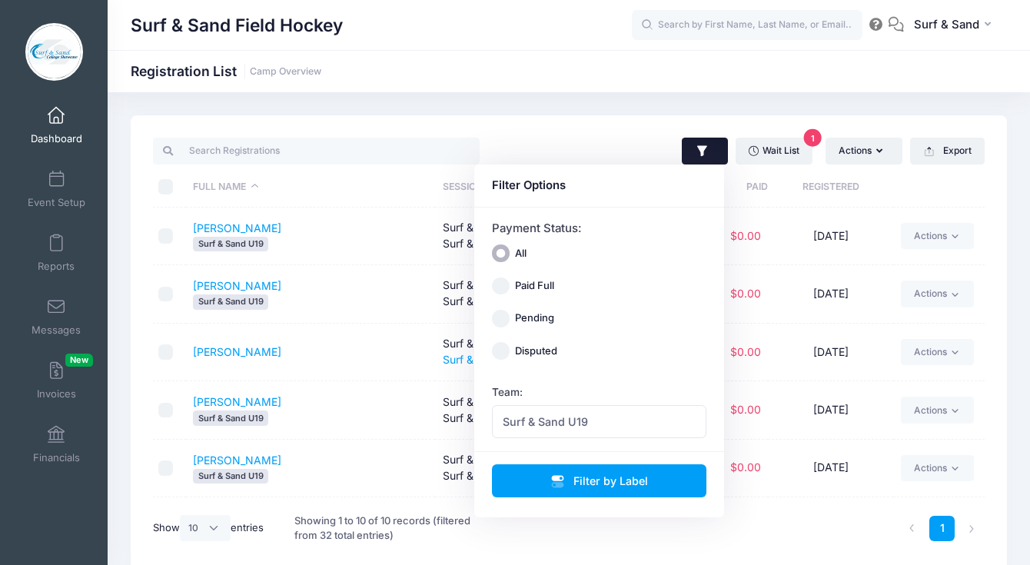
click at [377, 371] on td "DiSanti, Jill" at bounding box center [311, 353] width 250 height 58
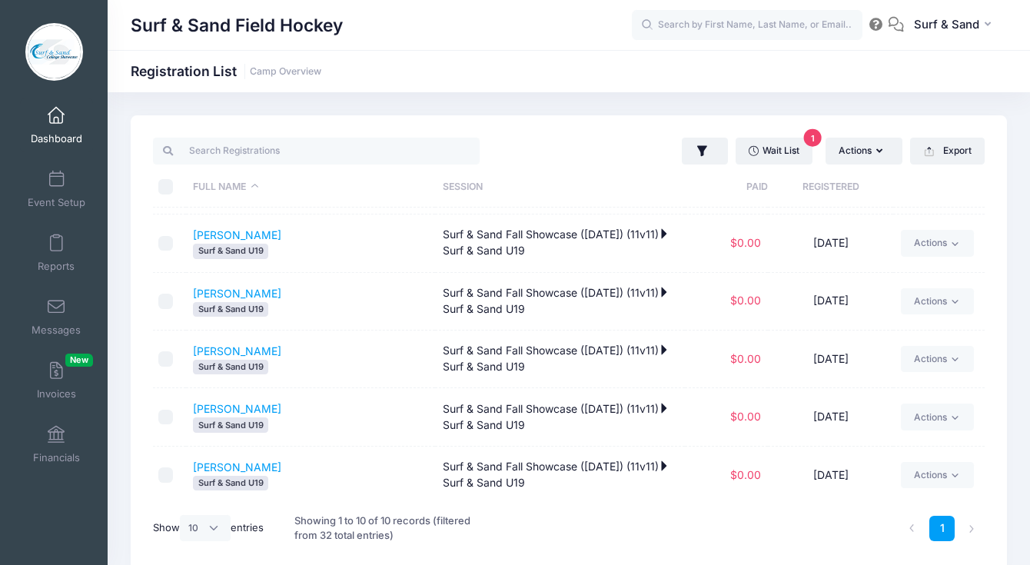
scroll to position [0, 0]
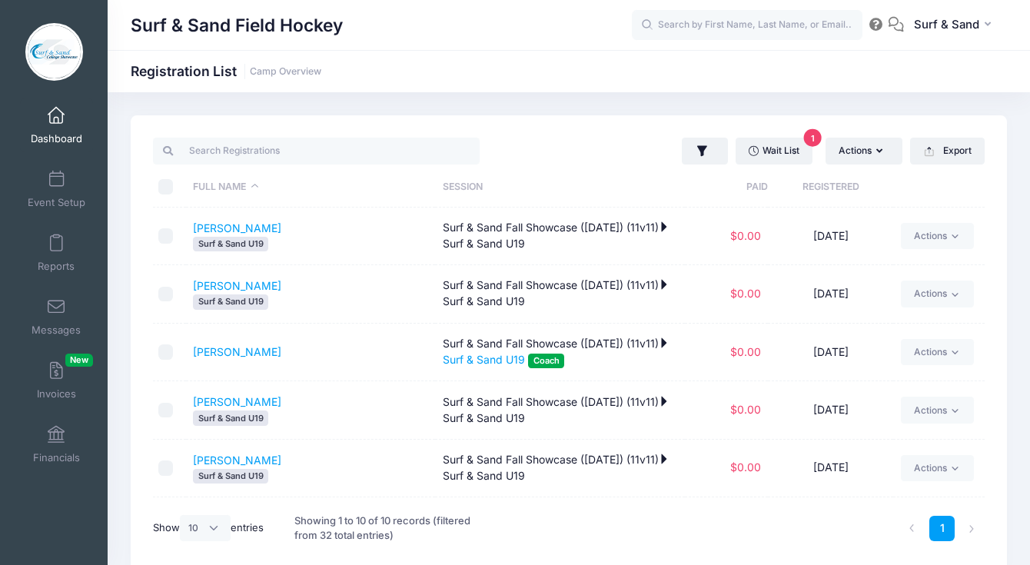
click at [56, 121] on span at bounding box center [56, 116] width 0 height 17
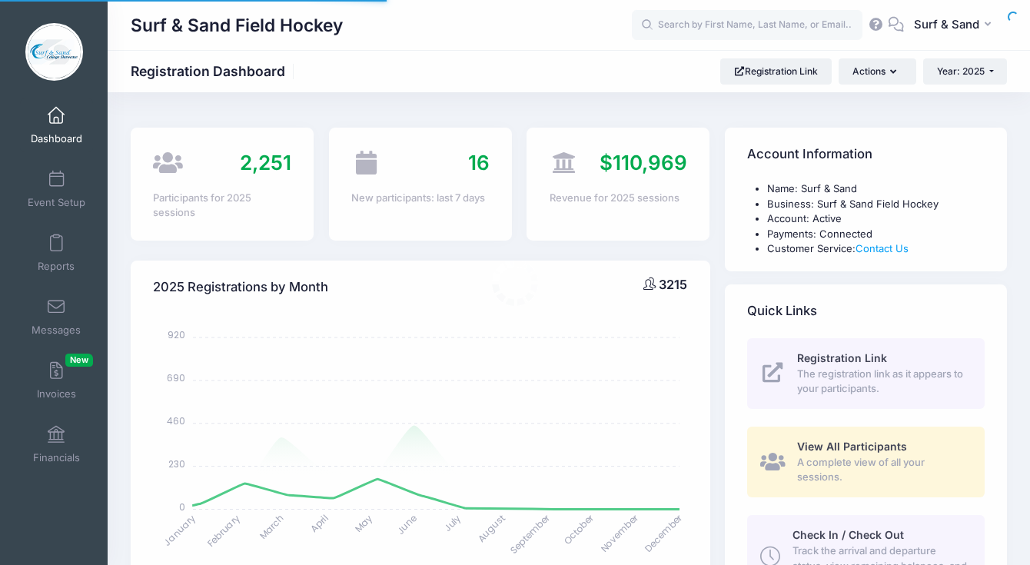
select select
click at [983, 69] on body "Processing Request Please wait... Processing Request Please wait... Processing …" at bounding box center [515, 282] width 1030 height 565
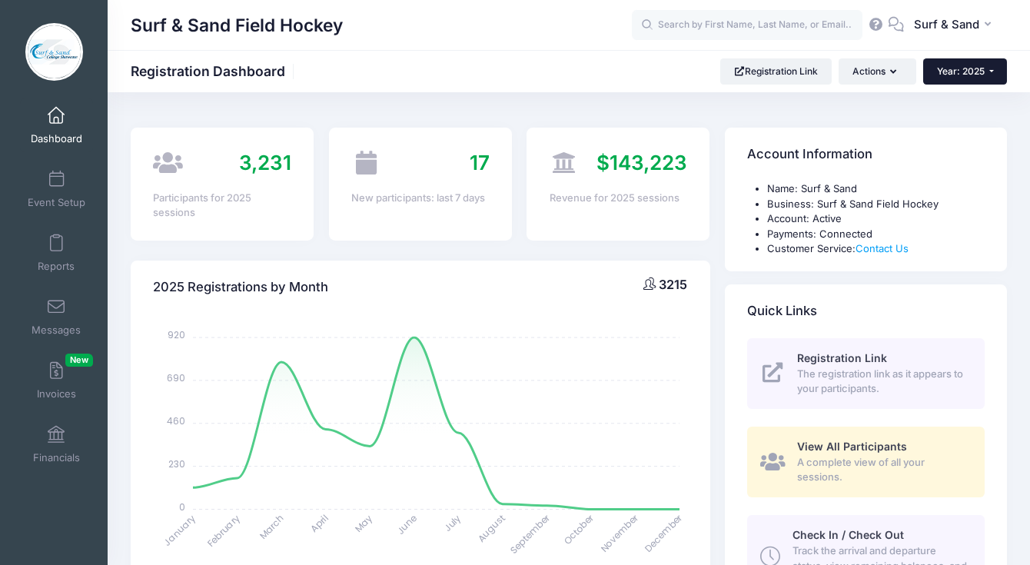
click at [966, 71] on span "Year: 2025" at bounding box center [961, 71] width 48 height 12
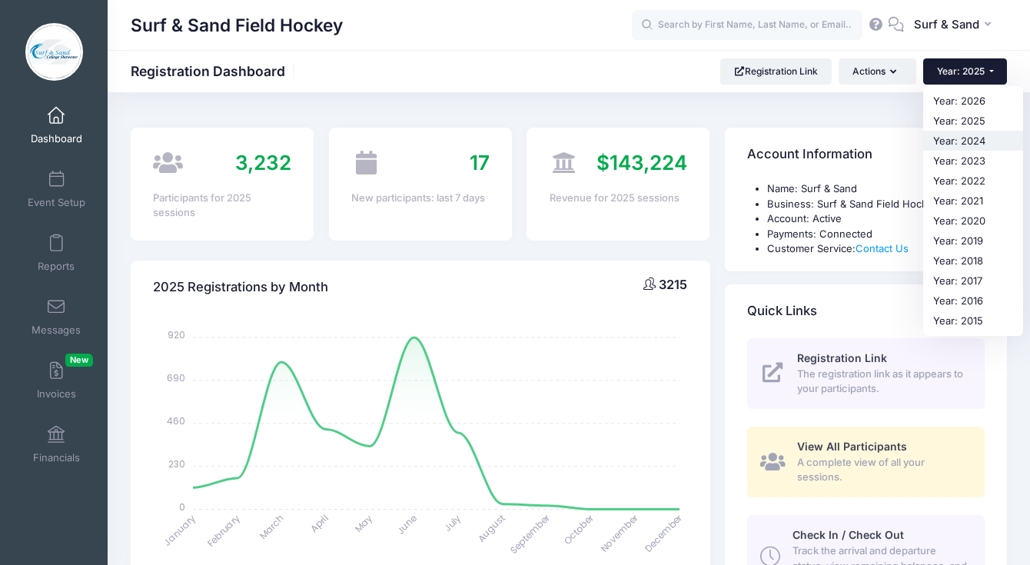
click at [952, 135] on link "Year: 2024" at bounding box center [973, 141] width 100 height 20
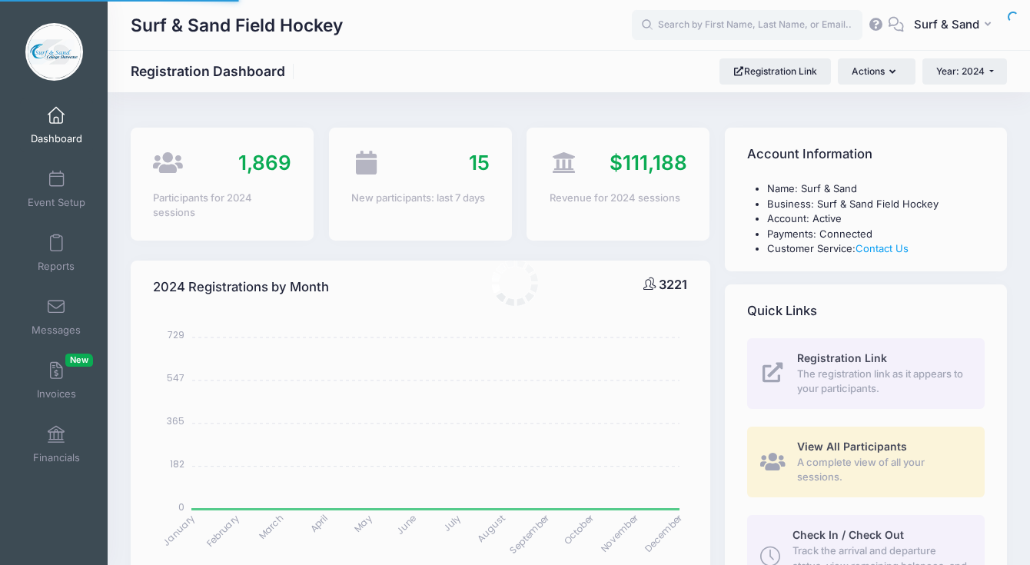
select select
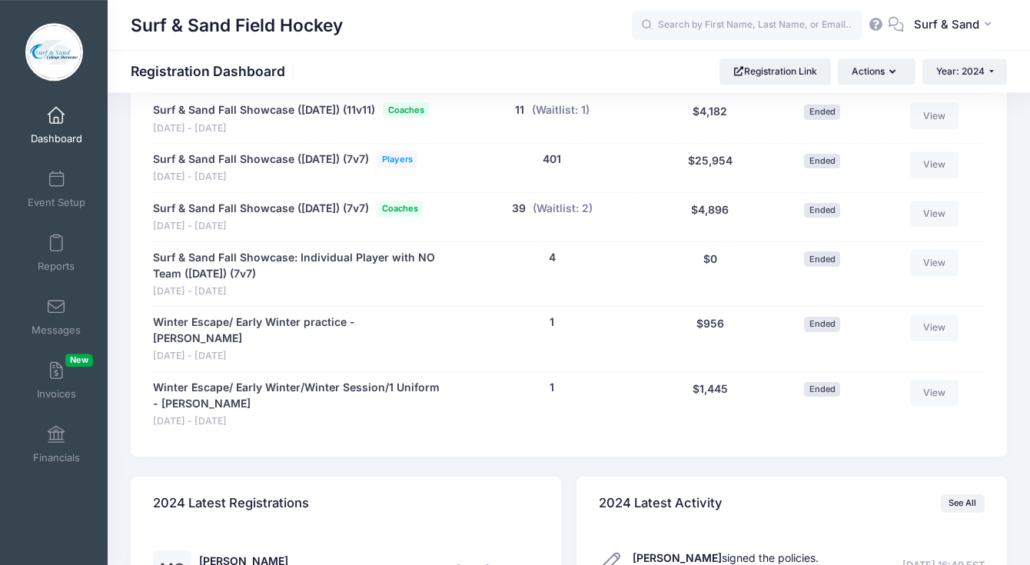
scroll to position [3236, 0]
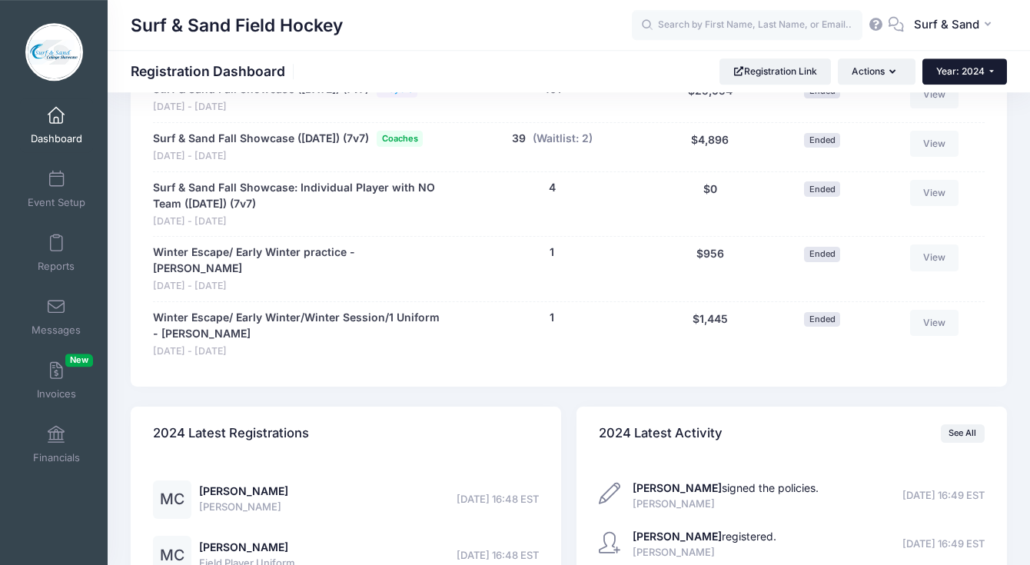
click at [984, 71] on button "Year: 2024" at bounding box center [964, 71] width 85 height 26
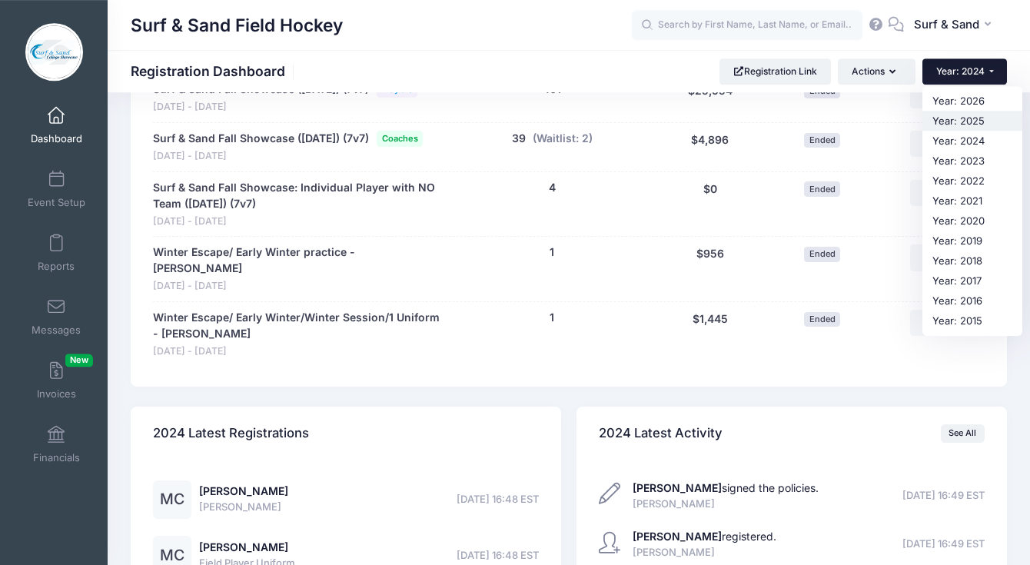
click at [960, 122] on link "Year: 2025" at bounding box center [972, 121] width 100 height 20
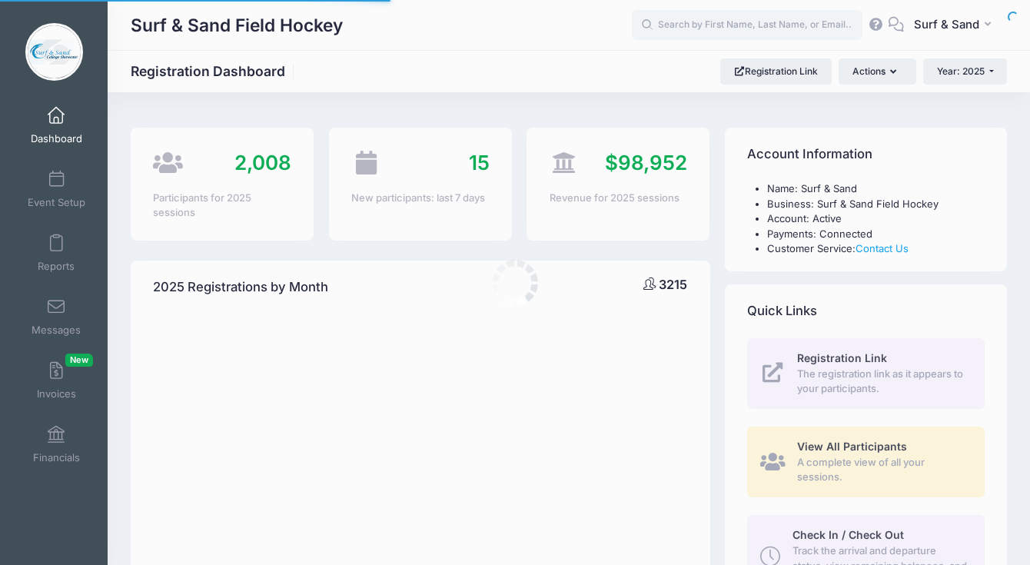
select select
